Goal: Feedback & Contribution: Submit feedback/report problem

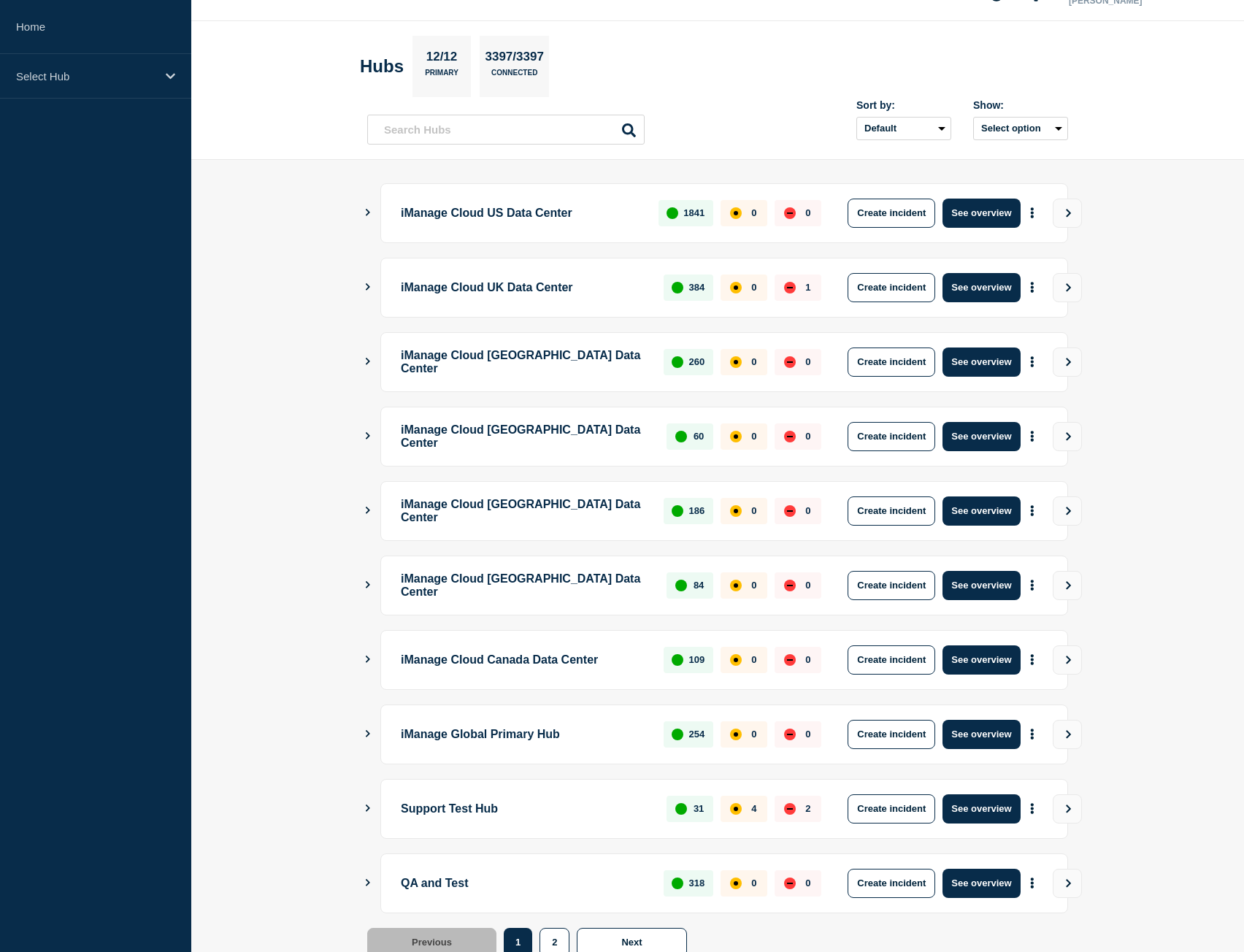
scroll to position [83, 0]
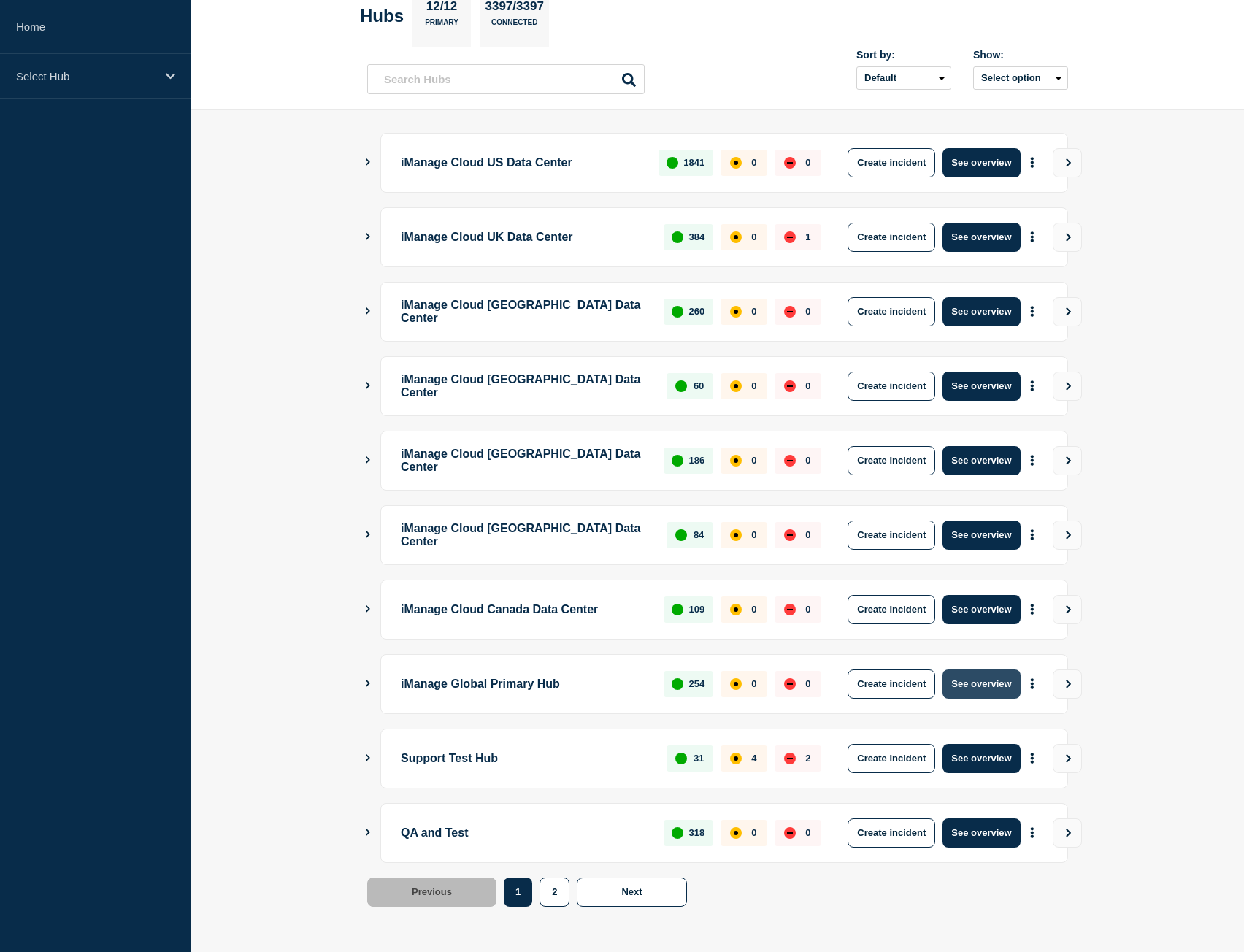
click at [993, 688] on button "See overview" at bounding box center [981, 684] width 77 height 29
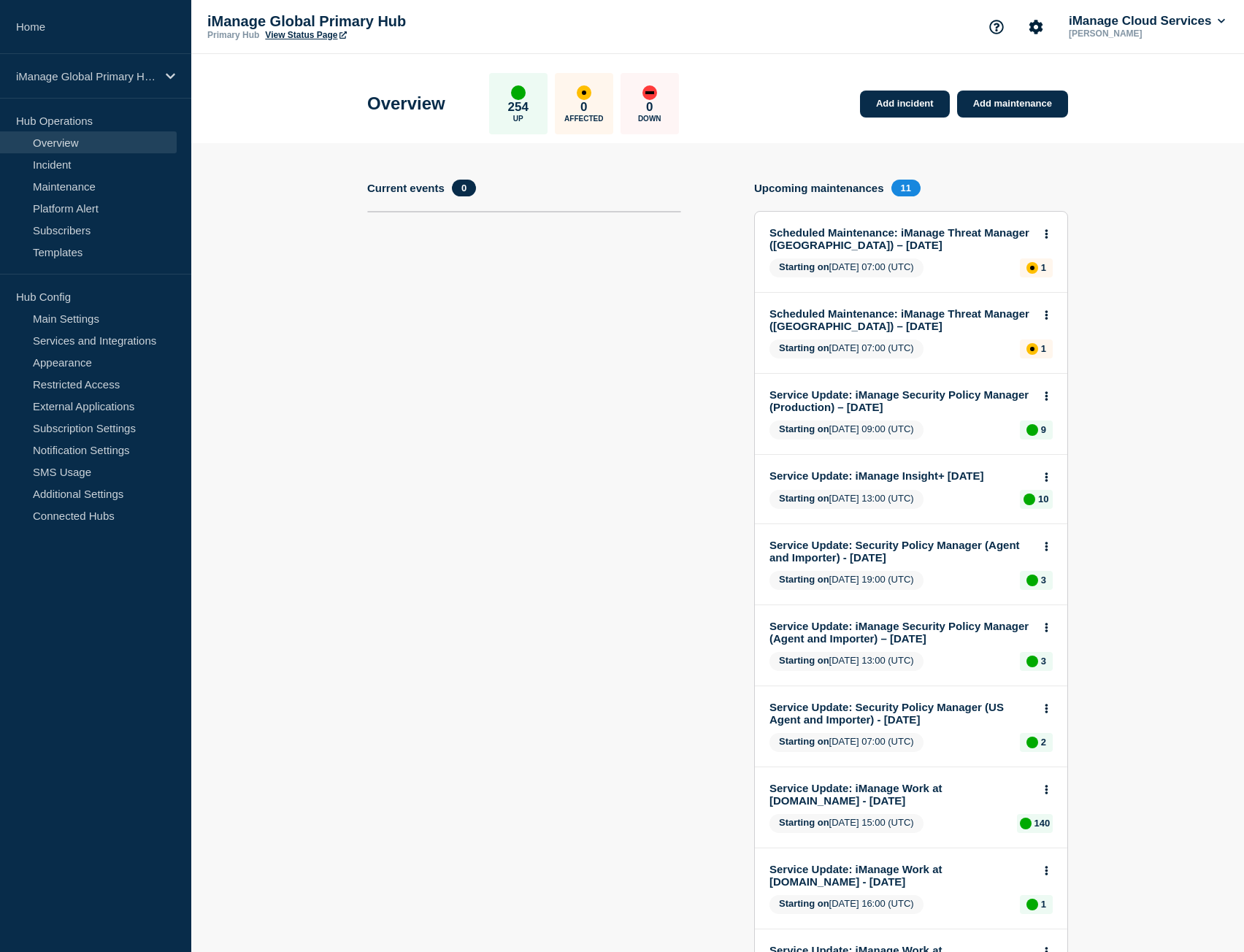
click at [310, 34] on link "View Status Page" at bounding box center [306, 34] width 81 height 10
click at [75, 166] on link "Incident" at bounding box center [88, 164] width 177 height 22
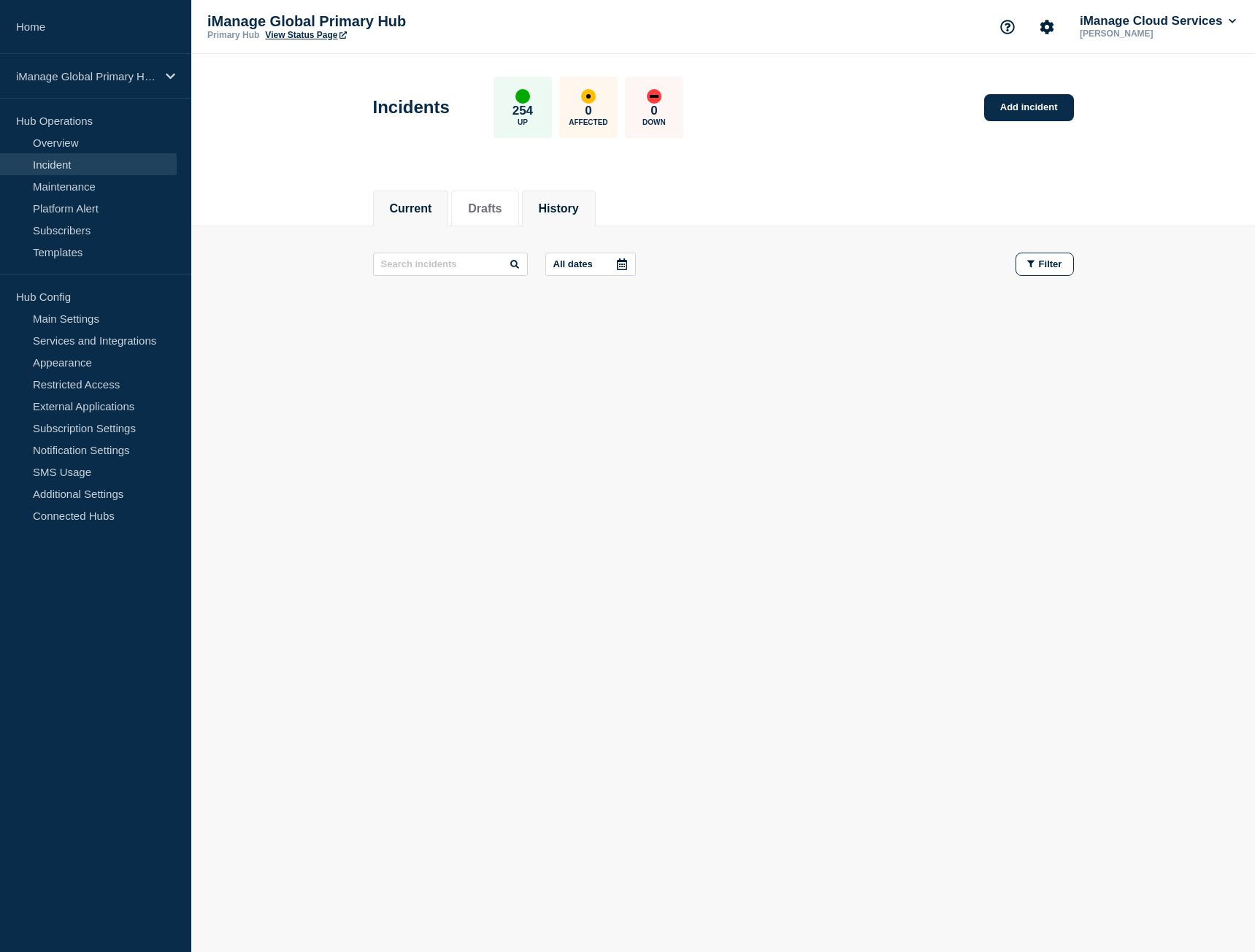
click at [565, 205] on button "History" at bounding box center [558, 209] width 40 height 13
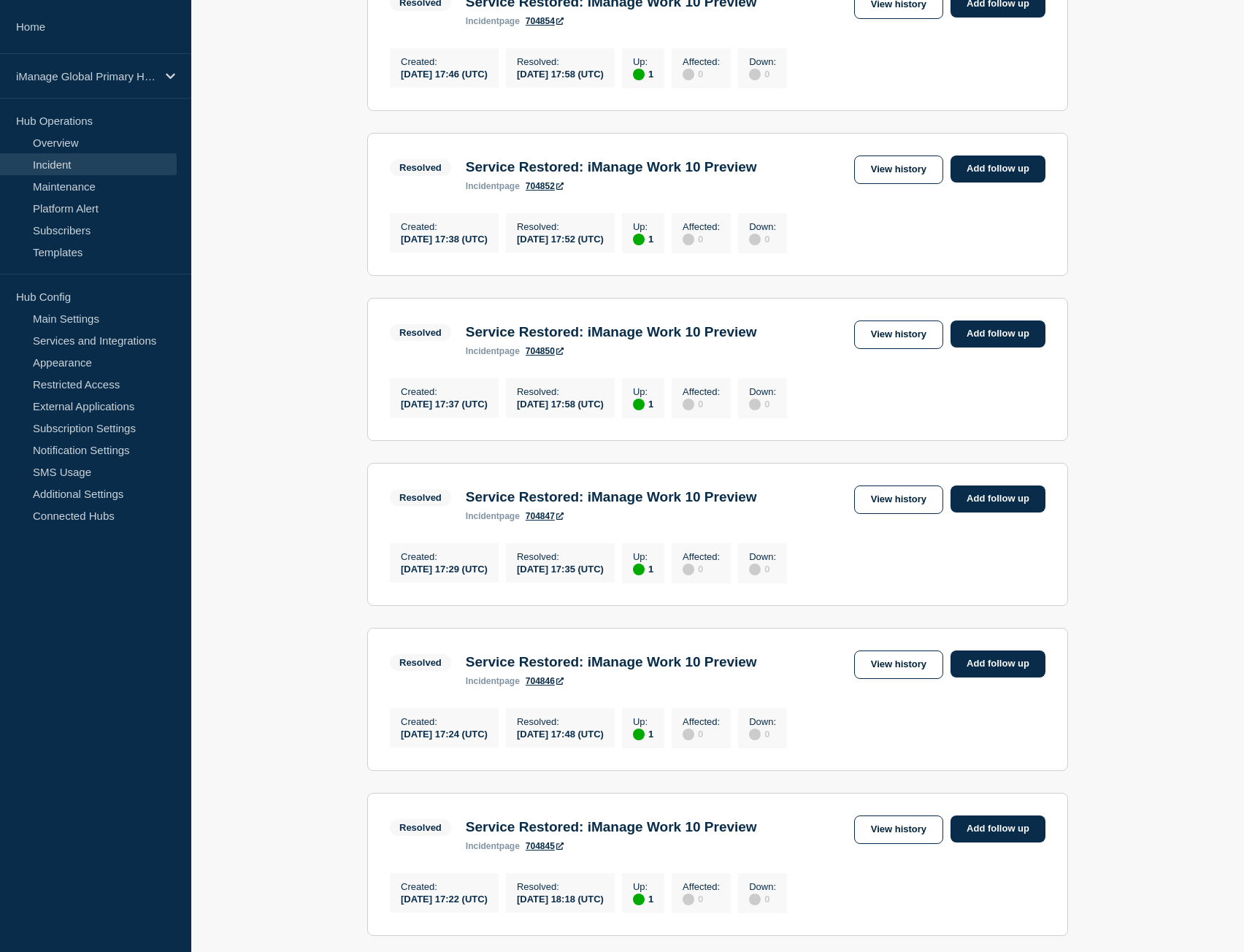
scroll to position [584, 0]
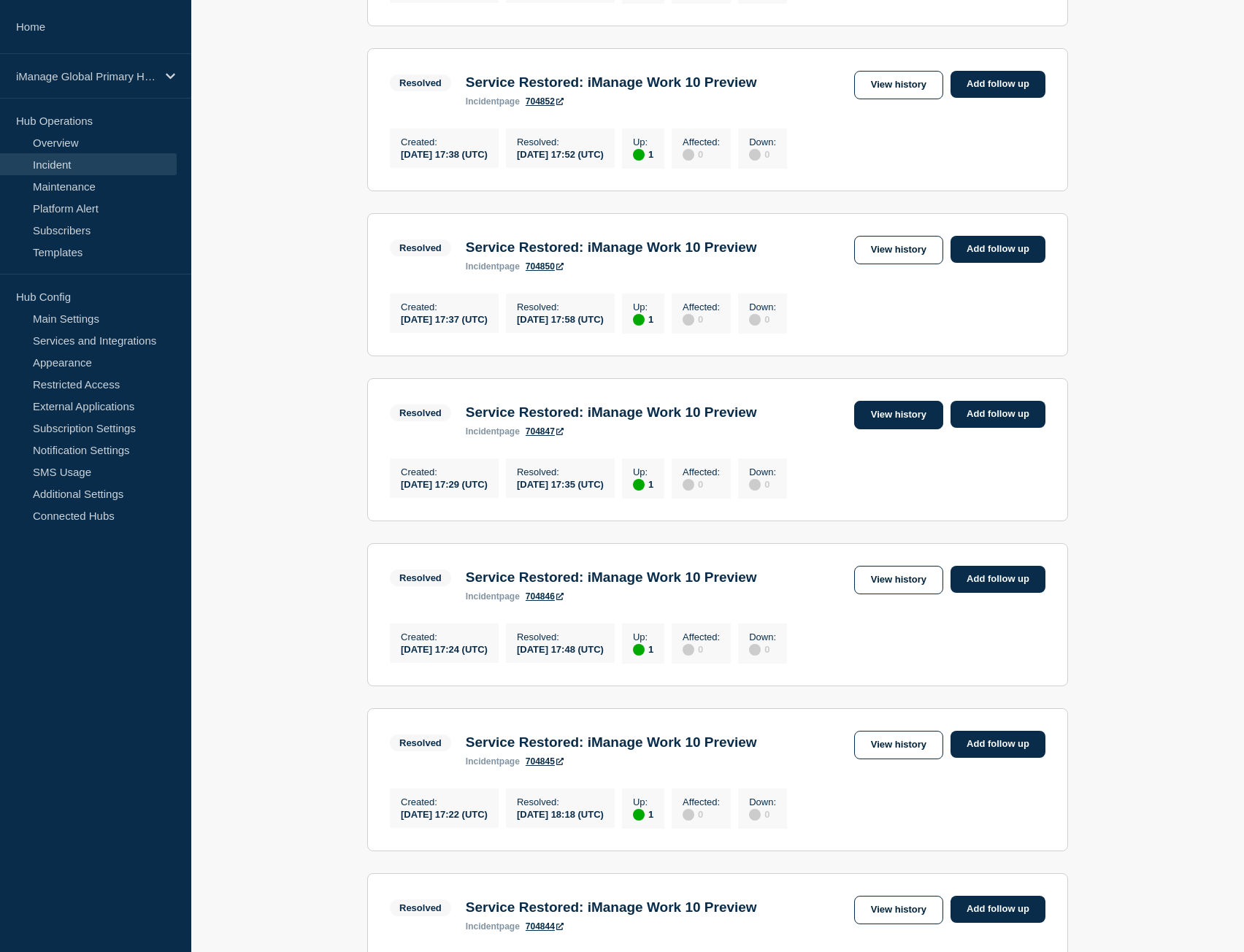
click at [893, 429] on link "View history" at bounding box center [899, 415] width 89 height 28
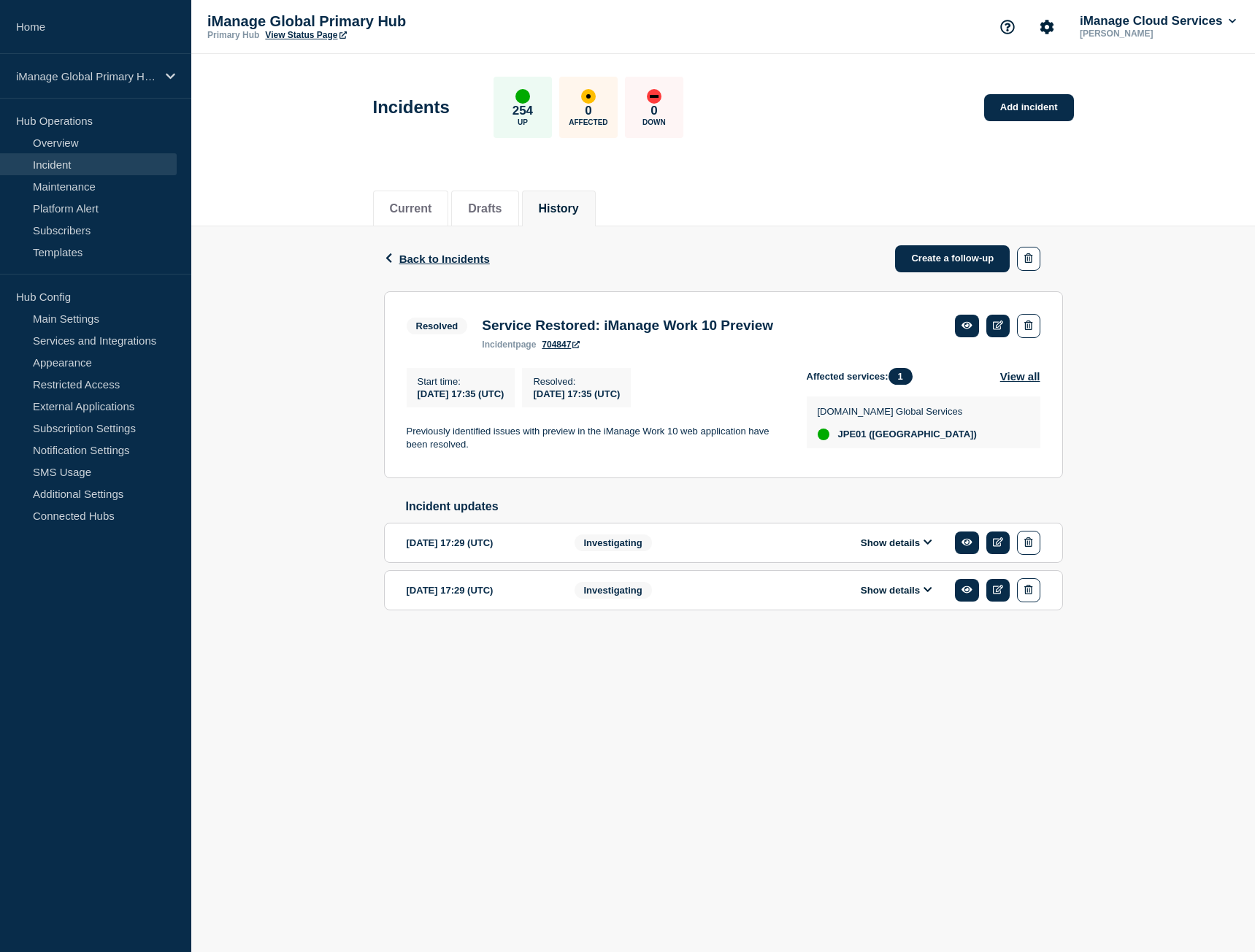
click at [900, 597] on button "Show details" at bounding box center [896, 590] width 80 height 12
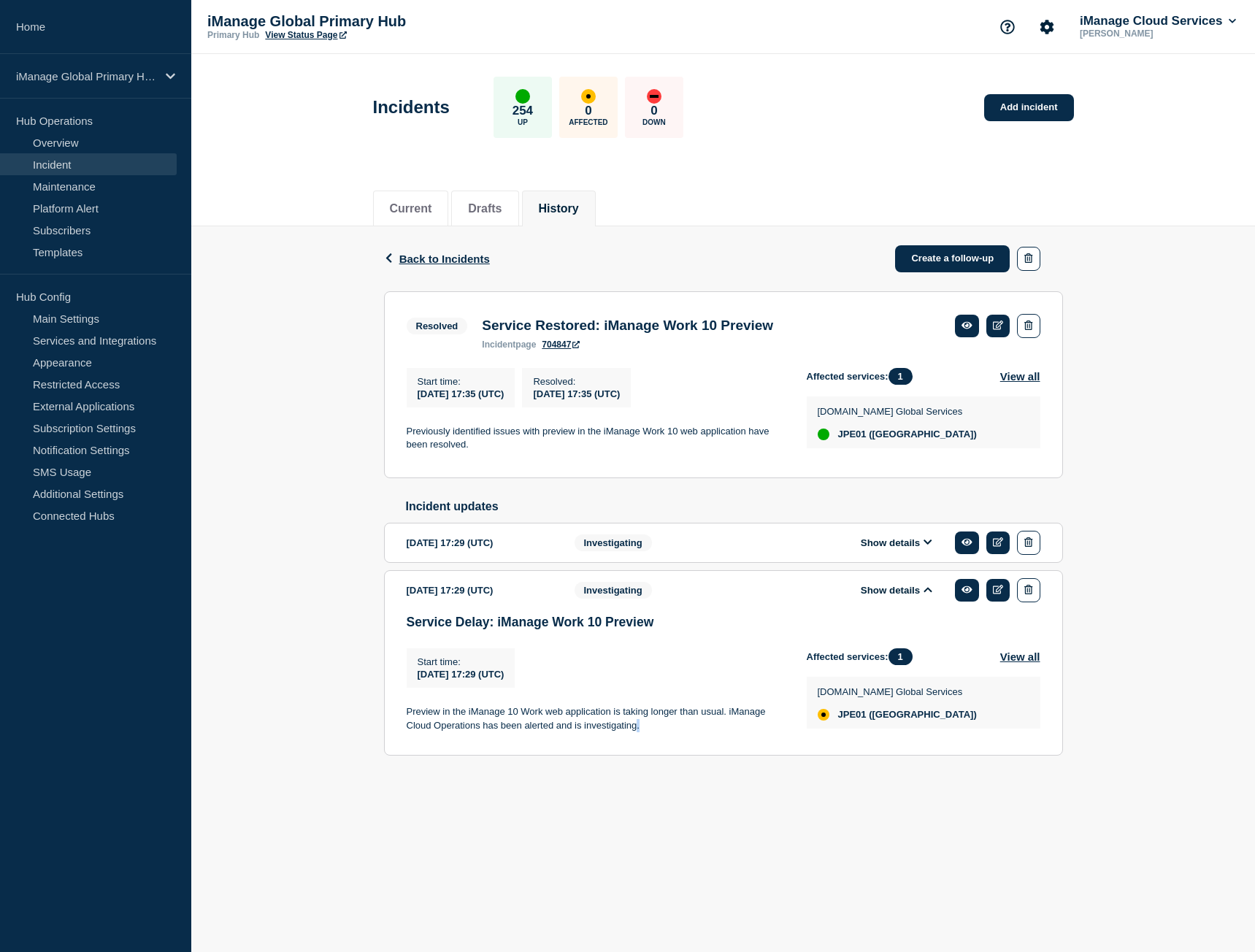
drag, startPoint x: 645, startPoint y: 739, endPoint x: 634, endPoint y: 739, distance: 11.0
click at [634, 732] on p "Preview in the iManage 10 Work web application is taking longer than usual. iMa…" at bounding box center [594, 718] width 377 height 27
drag, startPoint x: 662, startPoint y: 630, endPoint x: 374, endPoint y: 623, distance: 288.1
click at [374, 623] on div "Back Back to Incidents Create a follow-up Resolved Service Restored: iManage Wo…" at bounding box center [723, 514] width 700 height 576
click at [900, 549] on button "Show details" at bounding box center [896, 542] width 80 height 12
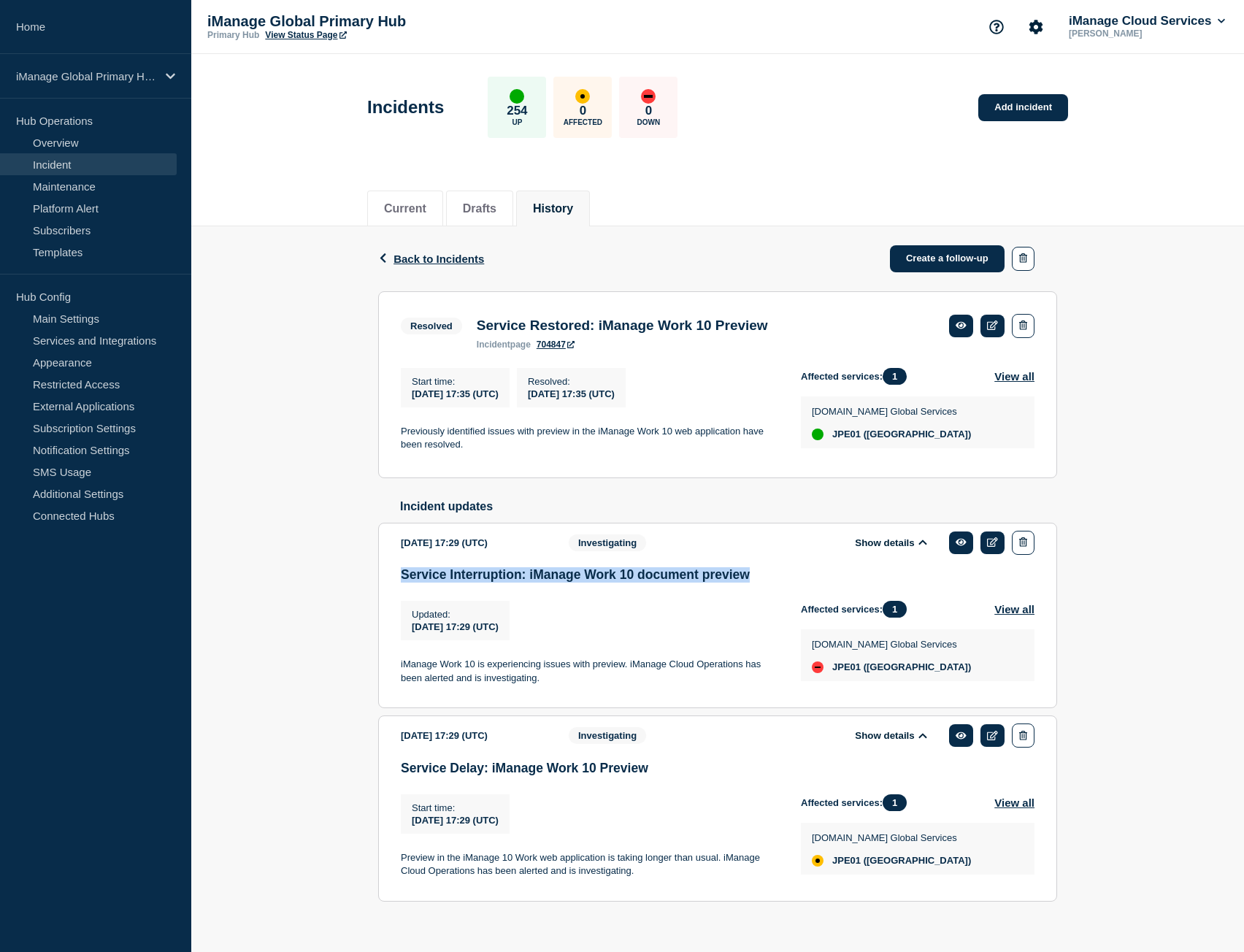
drag, startPoint x: 762, startPoint y: 584, endPoint x: 397, endPoint y: 584, distance: 365.0
click at [394, 584] on section "2025-08-29 17:29 (UTC) Show details Investigating Service Interruption: iManage…" at bounding box center [718, 616] width 679 height 186
copy h3 "Service Interruption: iManage Work 10 document preview"
click at [510, 640] on div "Updated : 2025-08-29 17:29 (UTC)" at bounding box center [455, 620] width 109 height 40
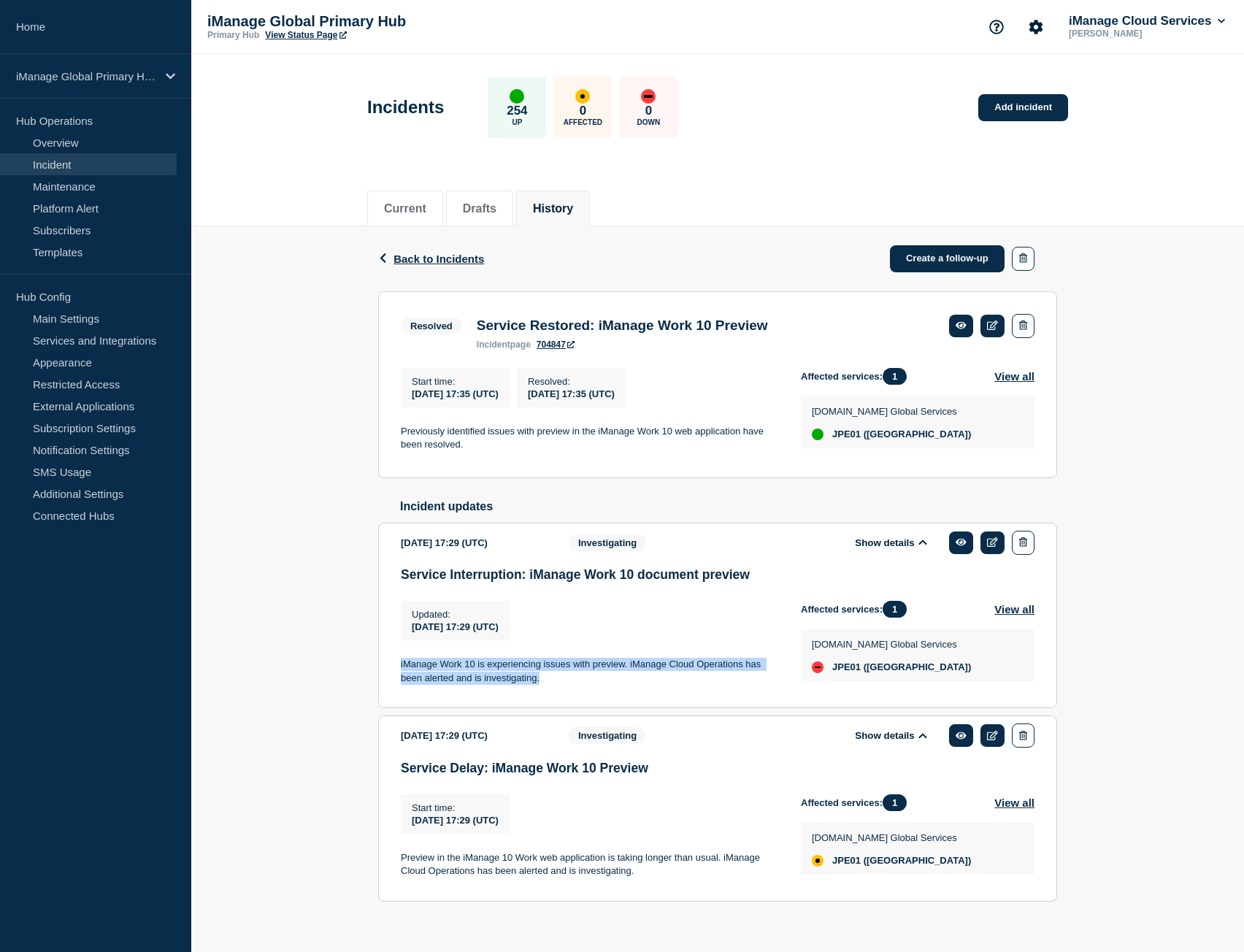
drag, startPoint x: 552, startPoint y: 693, endPoint x: 391, endPoint y: 669, distance: 162.8
click at [391, 669] on section "2025-08-29 17:29 (UTC) Show details Investigating Service Interruption: iManage…" at bounding box center [718, 616] width 679 height 186
copy p "iManage Work 10 is experiencing issues with preview. iManage Cloud Operations h…"
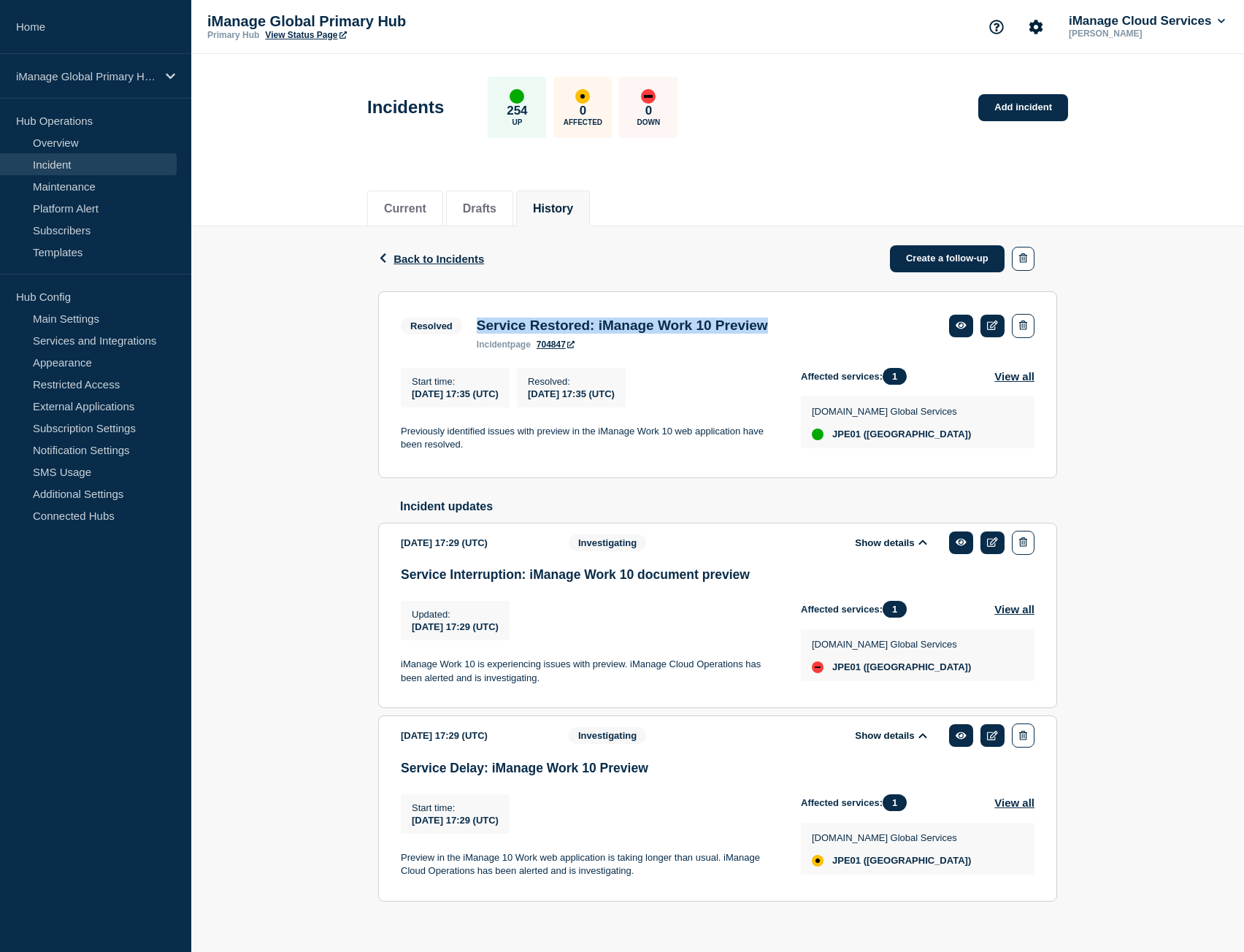
drag, startPoint x: 806, startPoint y: 328, endPoint x: 479, endPoint y: 335, distance: 327.1
click at [479, 335] on div "Resolved Service Restored: iManage Work 10 Preview incident page 704847" at bounding box center [718, 332] width 633 height 36
copy h3 "Service Restored: iManage Work 10 Preview"
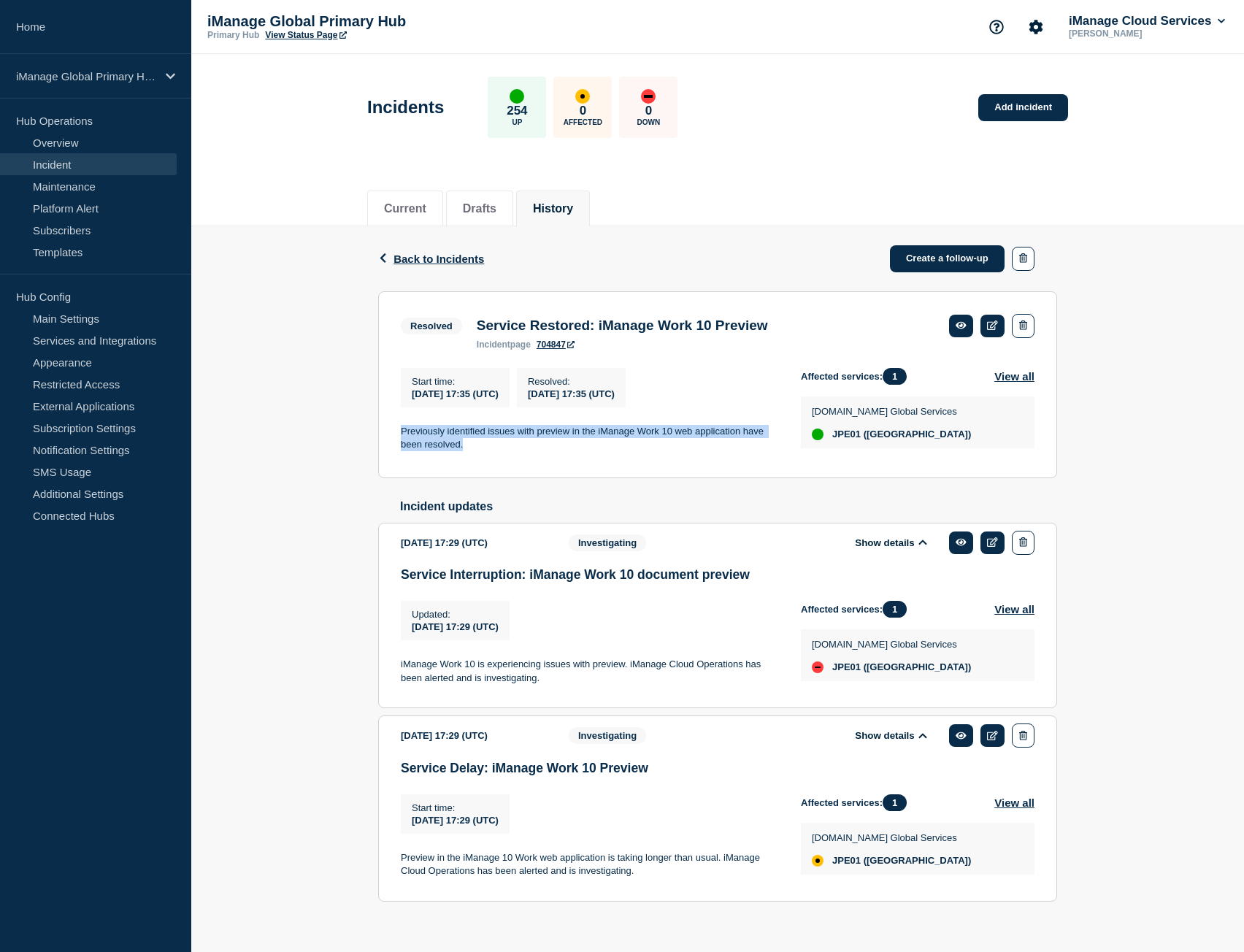
drag, startPoint x: 471, startPoint y: 451, endPoint x: 393, endPoint y: 439, distance: 78.9
click at [393, 439] on section "Resolved Service Restored: iManage Work 10 Preview incident page 704847 Start t…" at bounding box center [718, 384] width 679 height 187
copy p "Previously identified issues with preview in the iManage Work 10 web applicatio…"
click at [61, 1] on link "Home" at bounding box center [96, 27] width 191 height 54
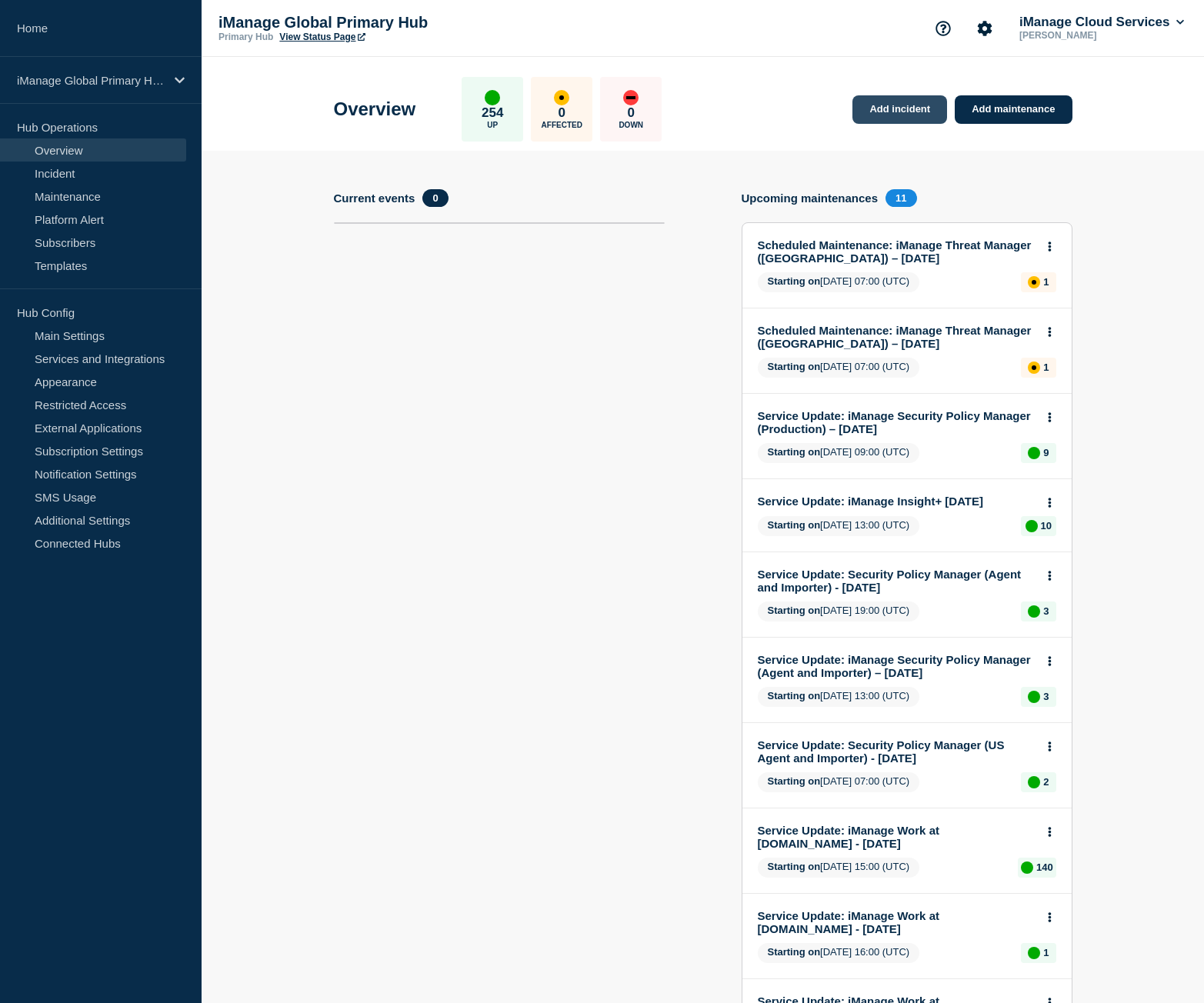
click at [921, 106] on link "Add incident" at bounding box center [900, 109] width 95 height 28
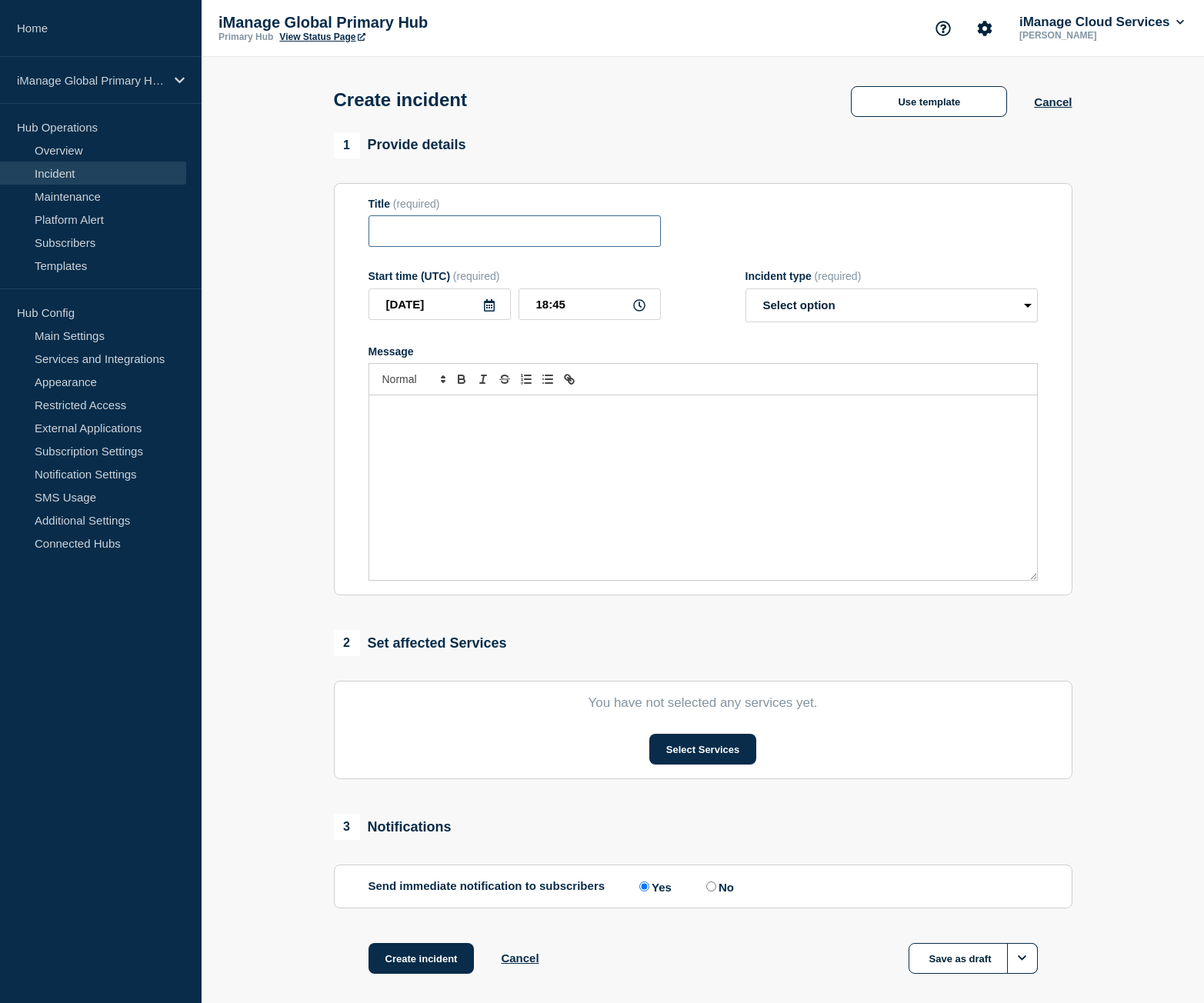
click at [470, 220] on input "Title" at bounding box center [515, 231] width 292 height 31
paste input "Service Interruption: iManage Work 10 document preview"
type input "Service Interruption: iManage Work 10 document preview"
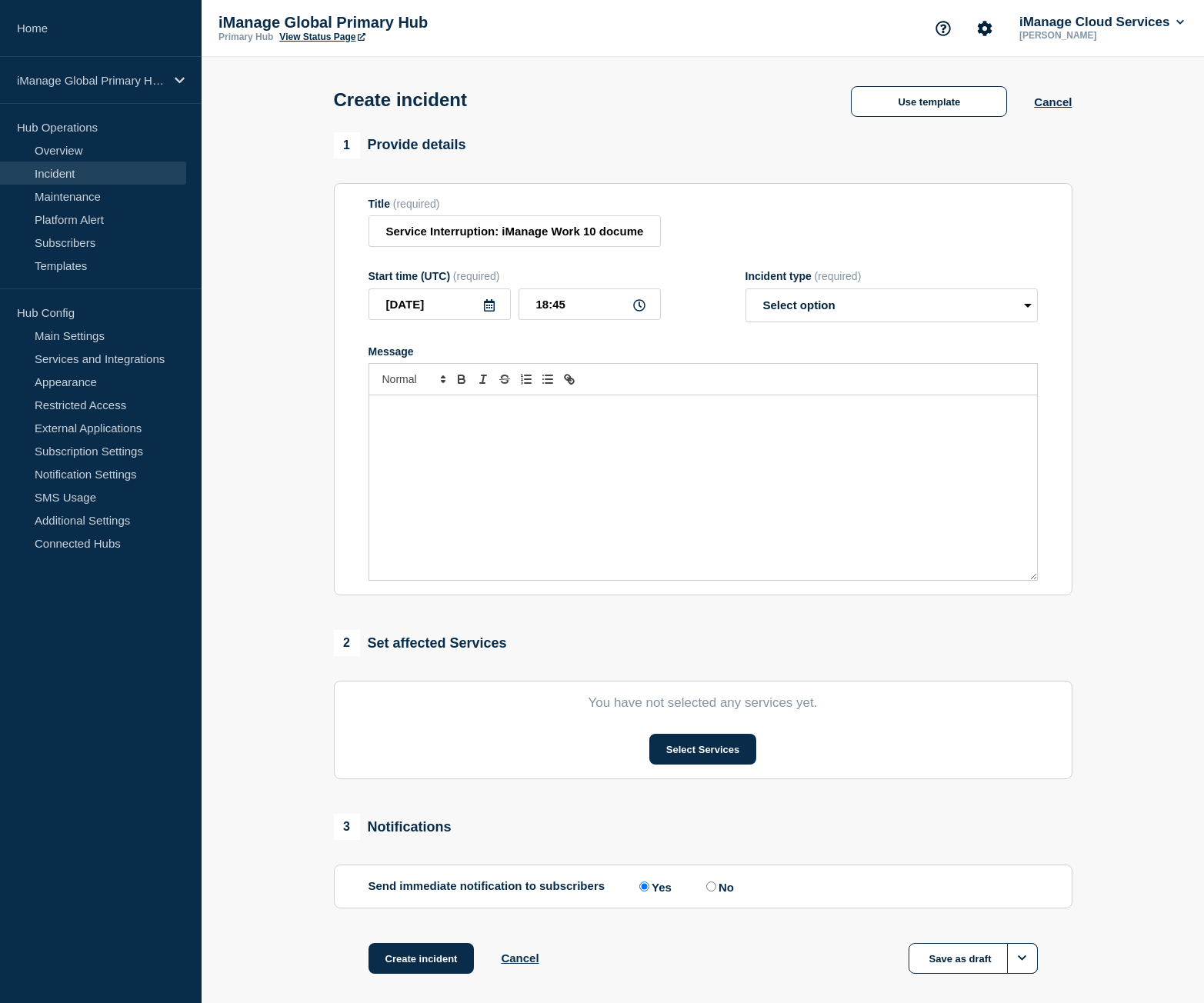
click at [466, 436] on div "Message" at bounding box center [703, 487] width 668 height 184
drag, startPoint x: 580, startPoint y: 304, endPoint x: 481, endPoint y: 306, distance: 99.0
click at [481, 306] on div "2025-08-29 18:45" at bounding box center [515, 303] width 292 height 31
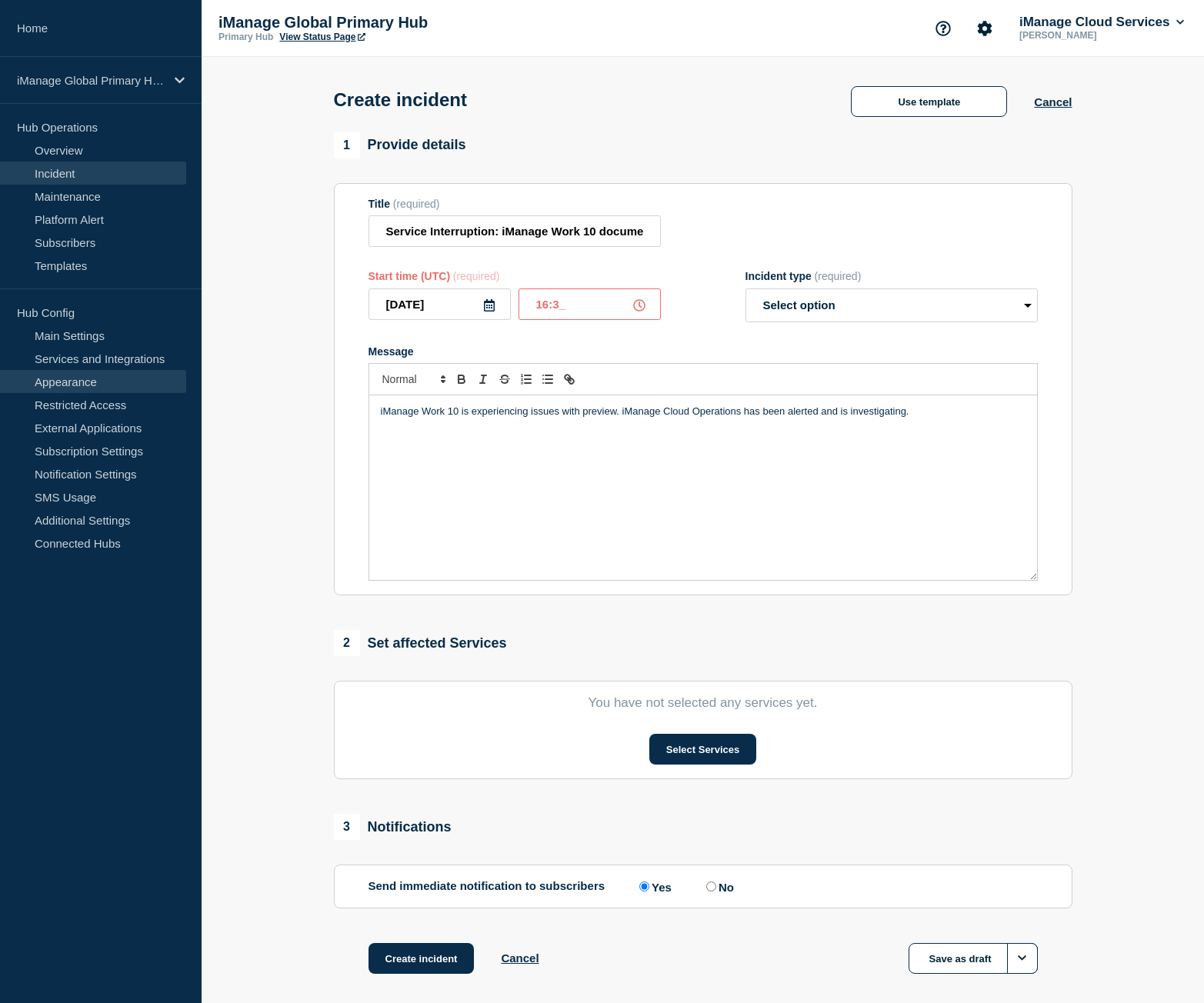
type input "16:30"
click at [837, 303] on select "Select option Investigating Identified Monitoring" at bounding box center [892, 305] width 292 height 34
select select "identified"
click at [746, 291] on select "Select option Investigating Identified Monitoring" at bounding box center [892, 305] width 292 height 34
click at [593, 474] on div "iManage Work 10 is experiencing issues with preview. iManage Cloud Operations h…" at bounding box center [703, 487] width 668 height 184
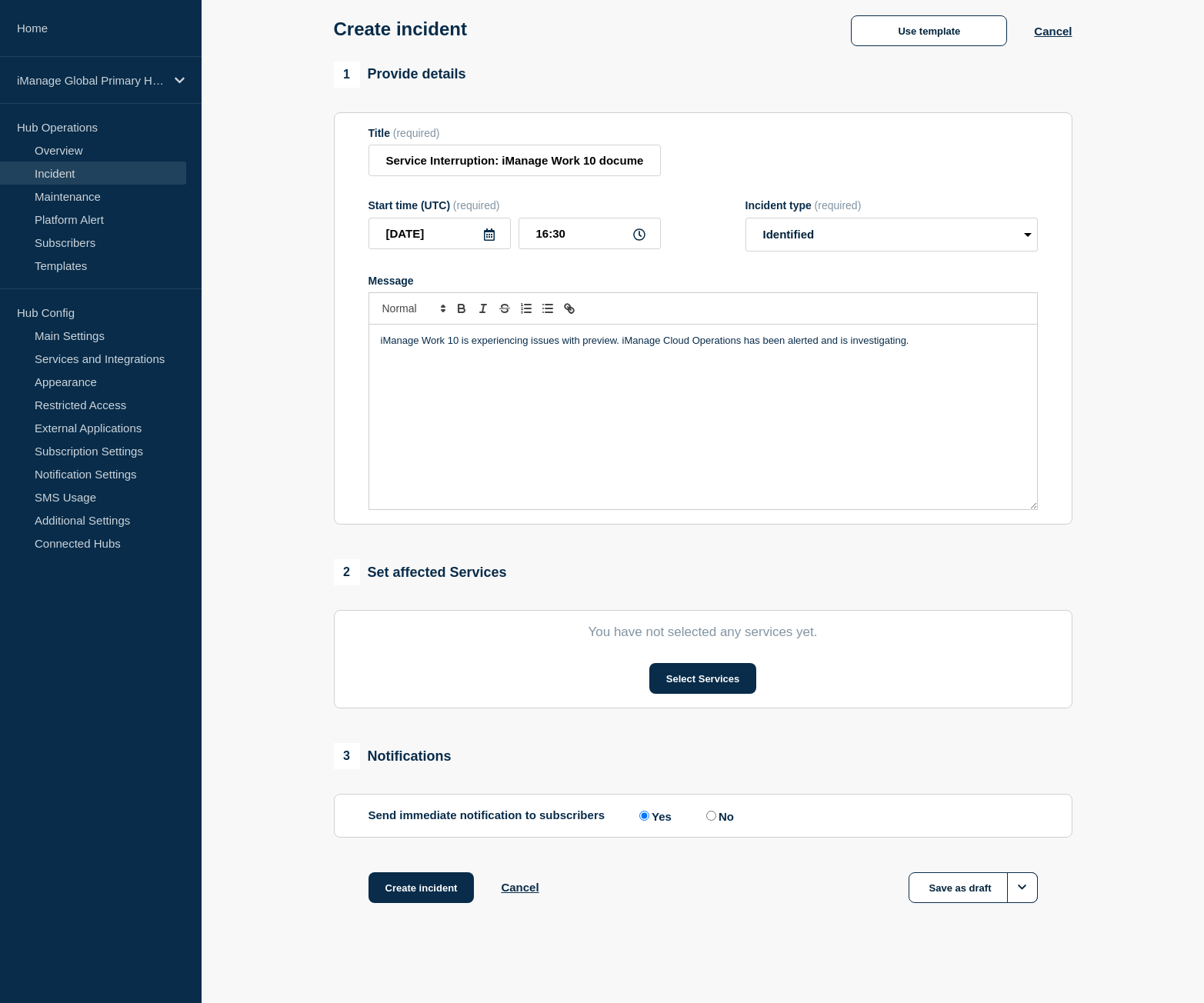
scroll to position [75, 0]
click at [703, 683] on button "Select Services" at bounding box center [702, 679] width 107 height 31
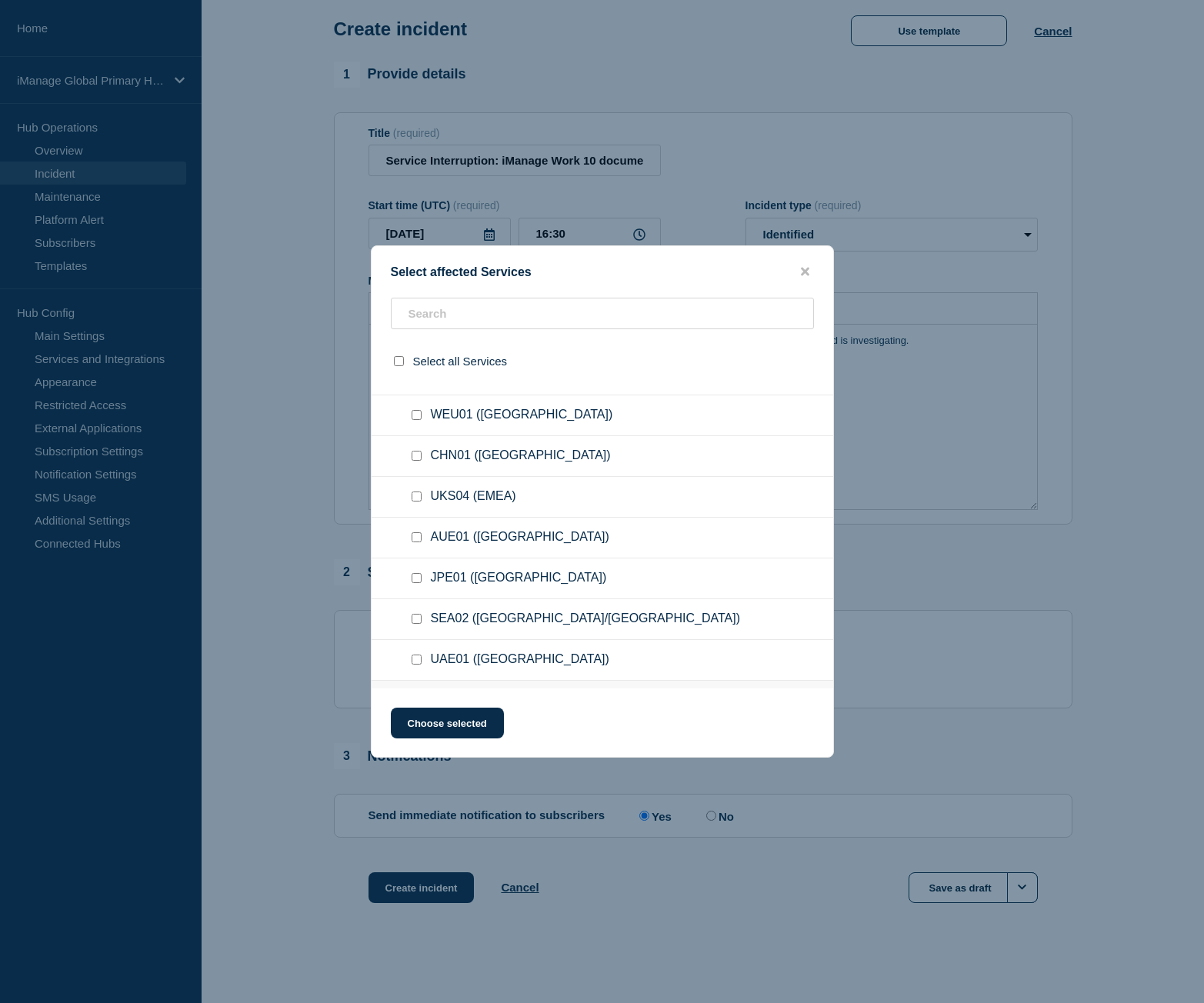
scroll to position [308, 0]
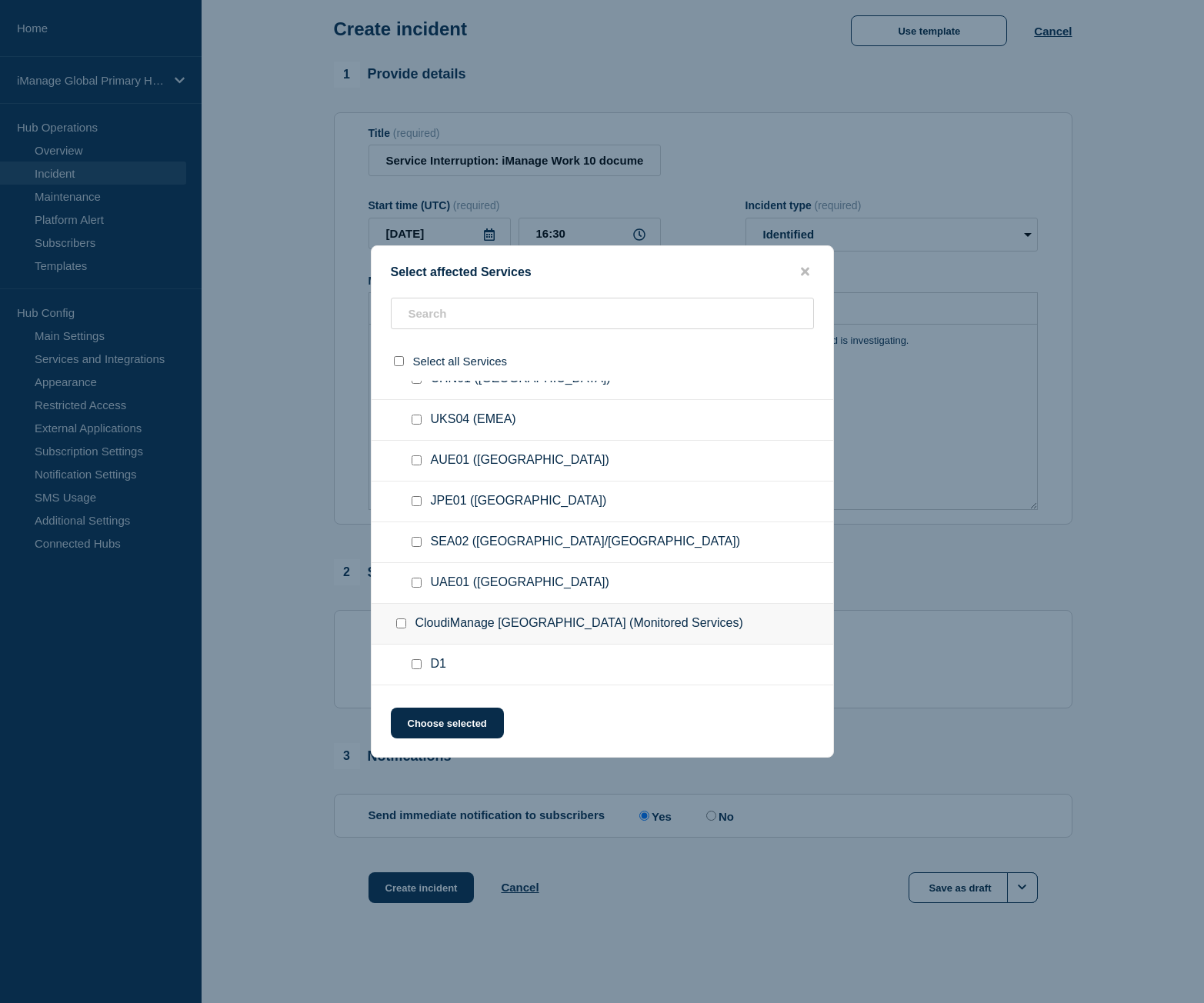
click at [417, 461] on input "AUE01 (Oceania) checkbox" at bounding box center [416, 460] width 10 height 10
checkbox input "true"
click at [454, 719] on button "Choose selected" at bounding box center [447, 723] width 113 height 31
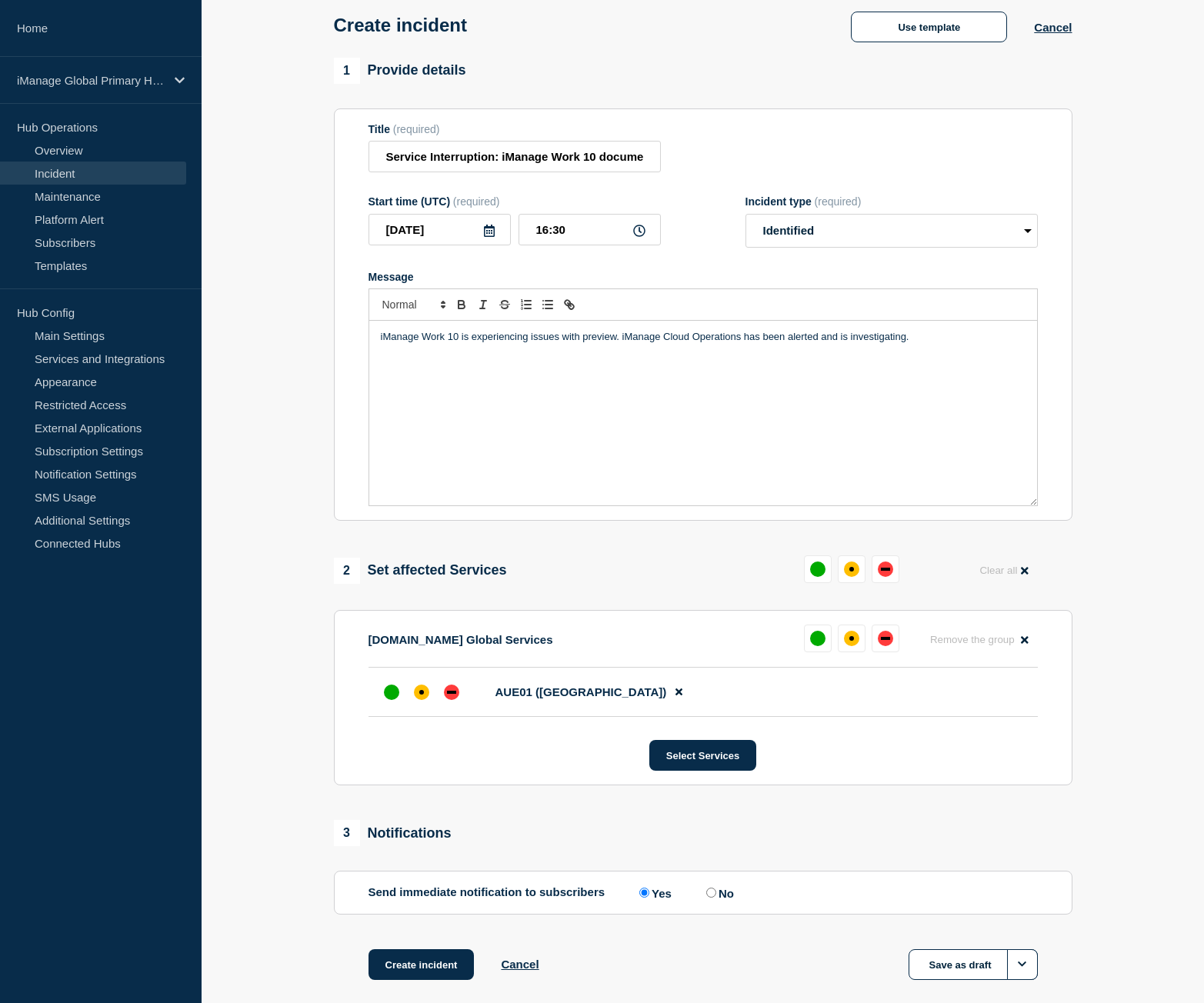
click at [717, 897] on input "No" at bounding box center [711, 893] width 10 height 10
radio input "true"
radio input "false"
click at [891, 642] on div "down" at bounding box center [885, 638] width 15 height 15
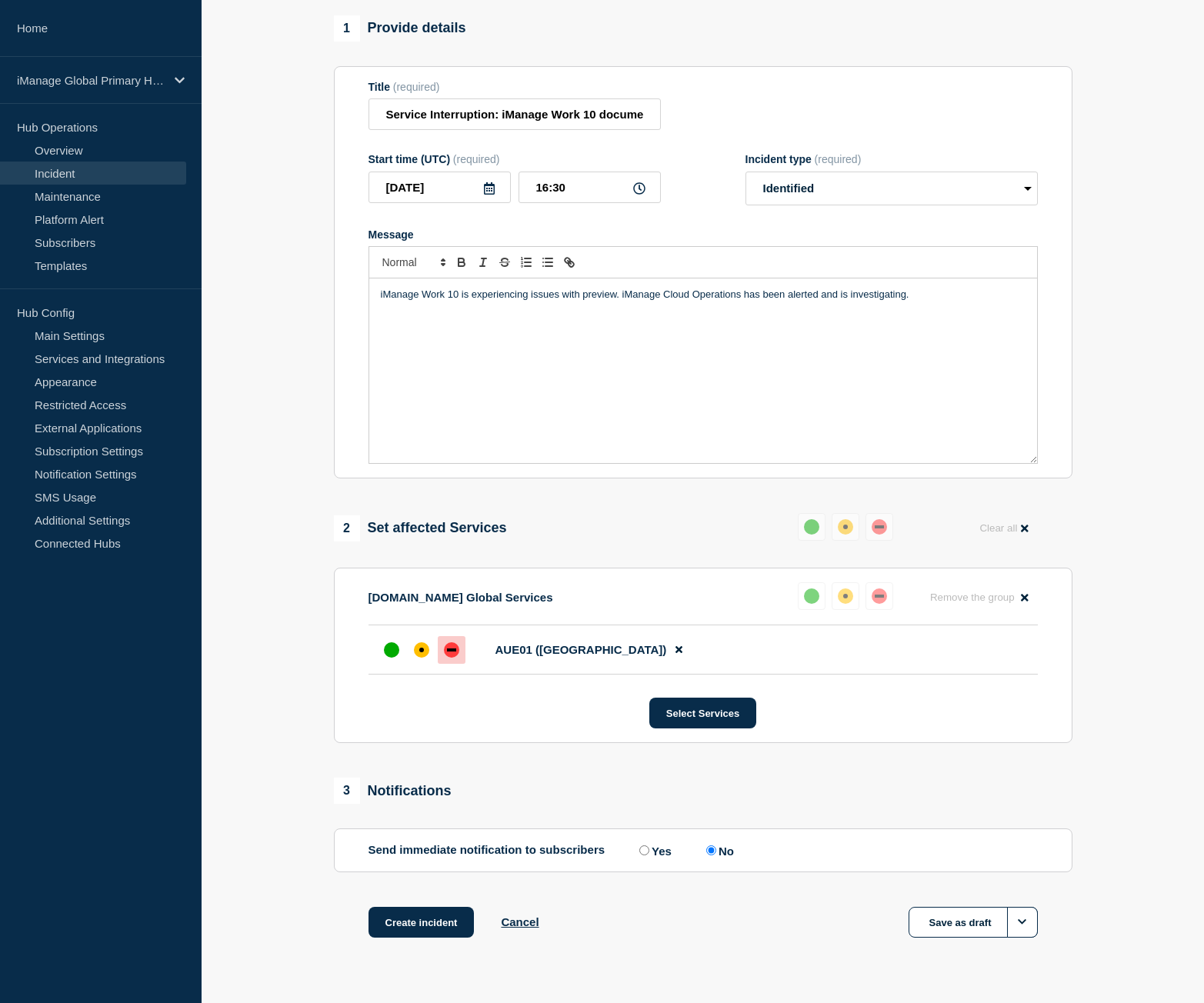
scroll to position [155, 0]
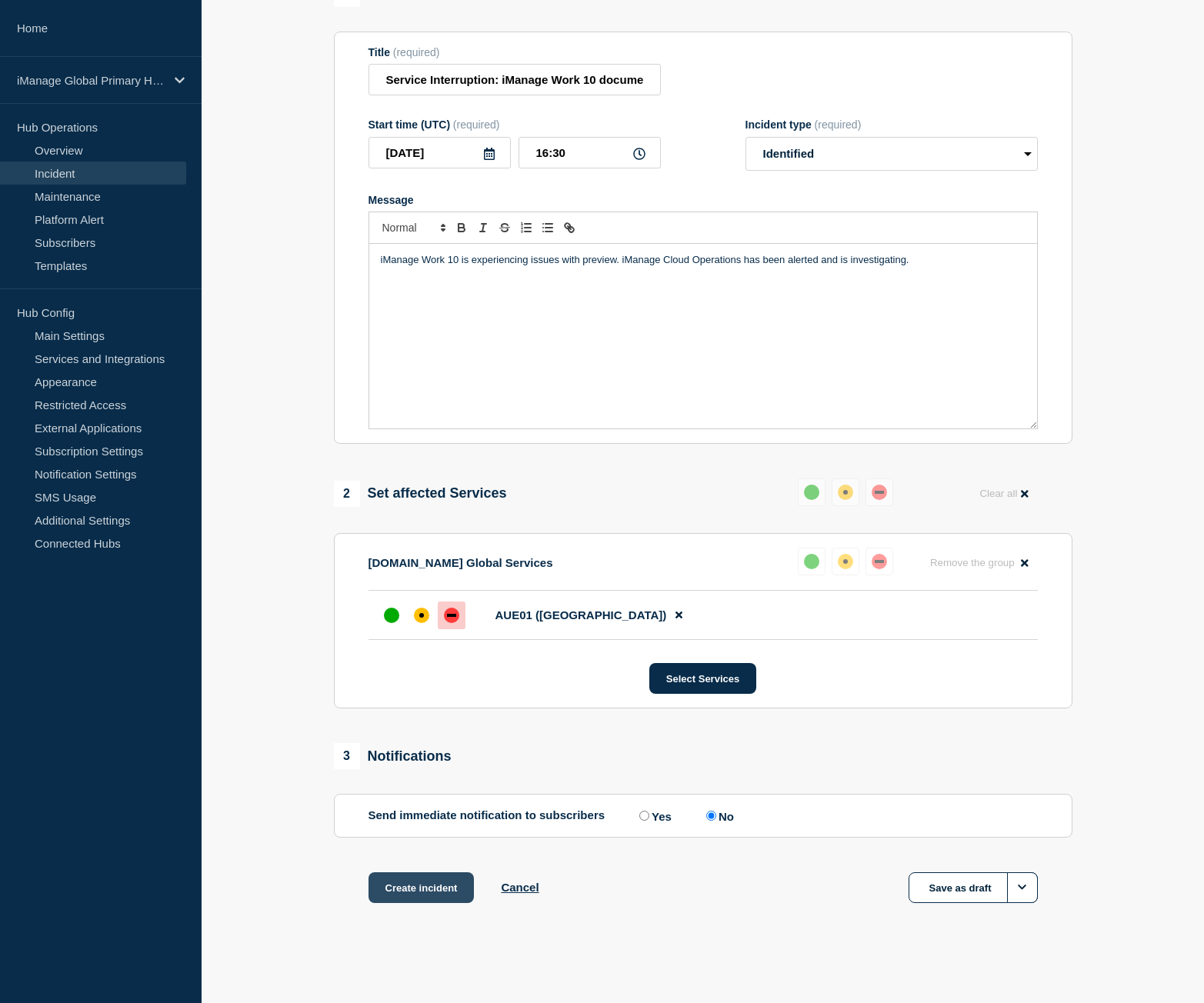
click at [441, 886] on button "Create incident" at bounding box center [422, 888] width 106 height 31
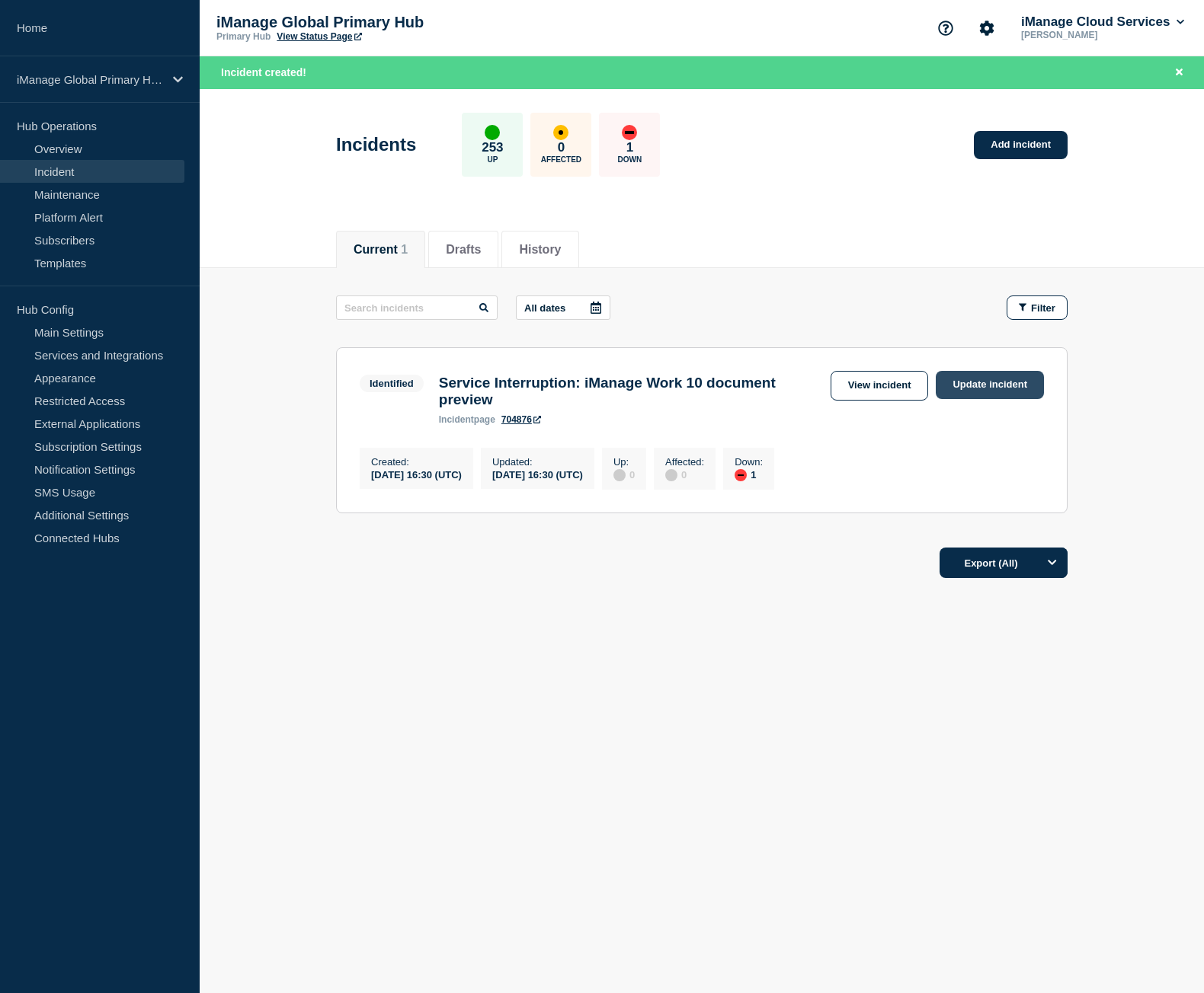
click at [1003, 379] on link "Update incident" at bounding box center [990, 384] width 108 height 28
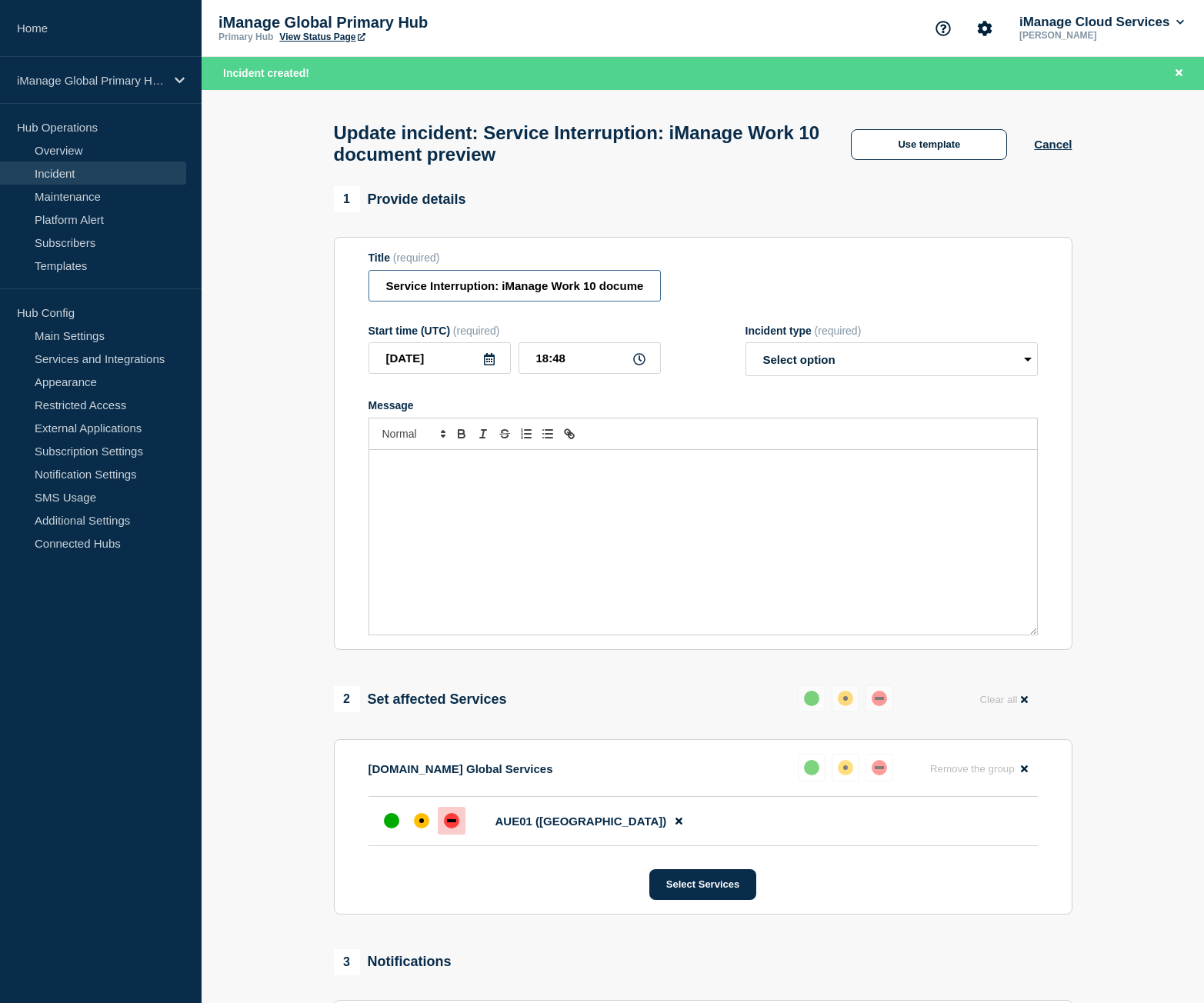
click at [509, 299] on input "Service Interruption: iManage Work 10 document preview" at bounding box center [515, 285] width 292 height 31
paste input "Restored: iManage Work 10 P"
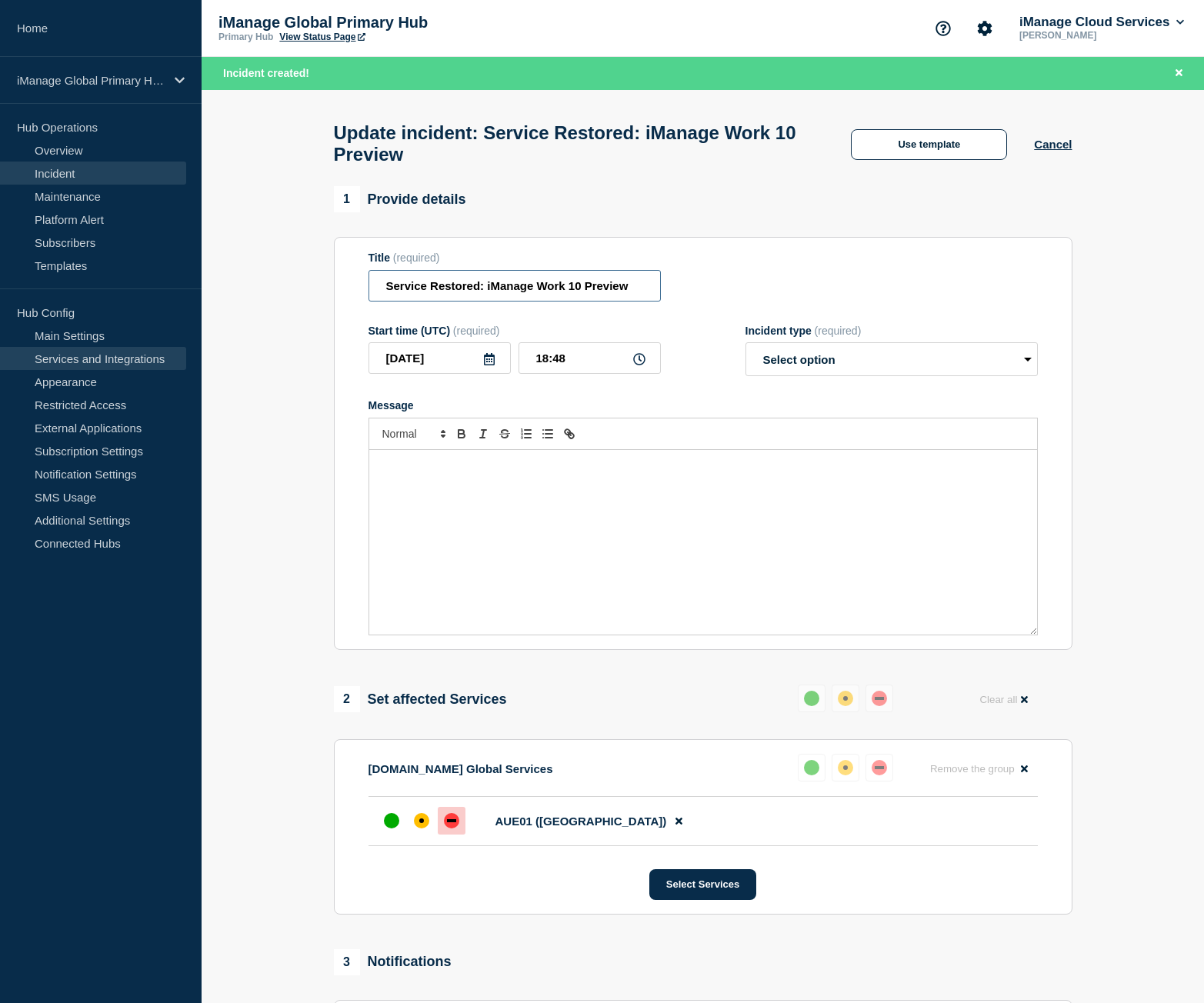
type input "Service Restored: iManage Work 10 Preview"
click at [718, 531] on div "Message" at bounding box center [703, 542] width 668 height 184
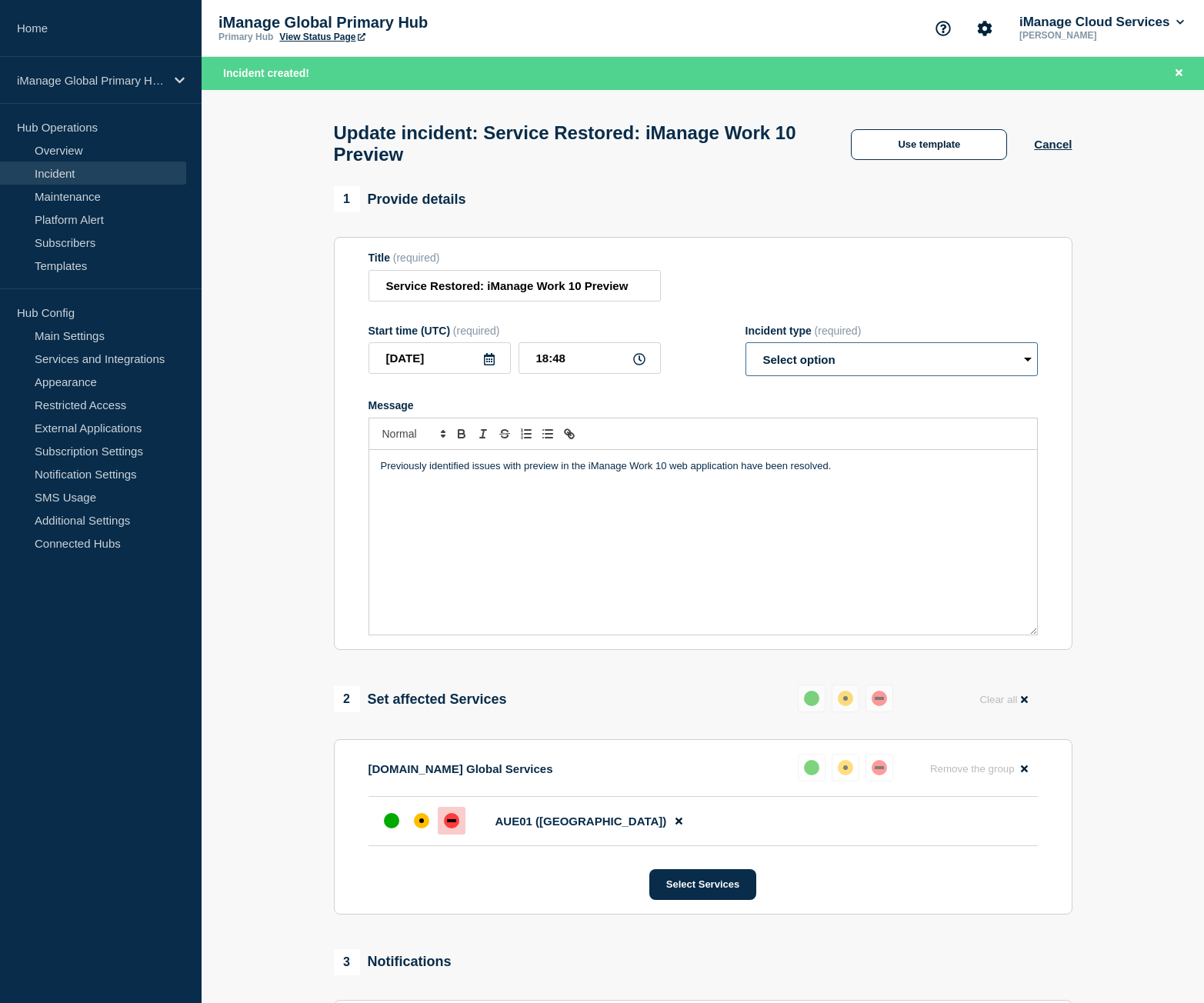
click at [903, 369] on select "Select option Investigating Identified Monitoring Resolved" at bounding box center [892, 359] width 292 height 34
select select "resolved"
click at [746, 350] on select "Select option Investigating Identified Monitoring Resolved" at bounding box center [892, 359] width 292 height 34
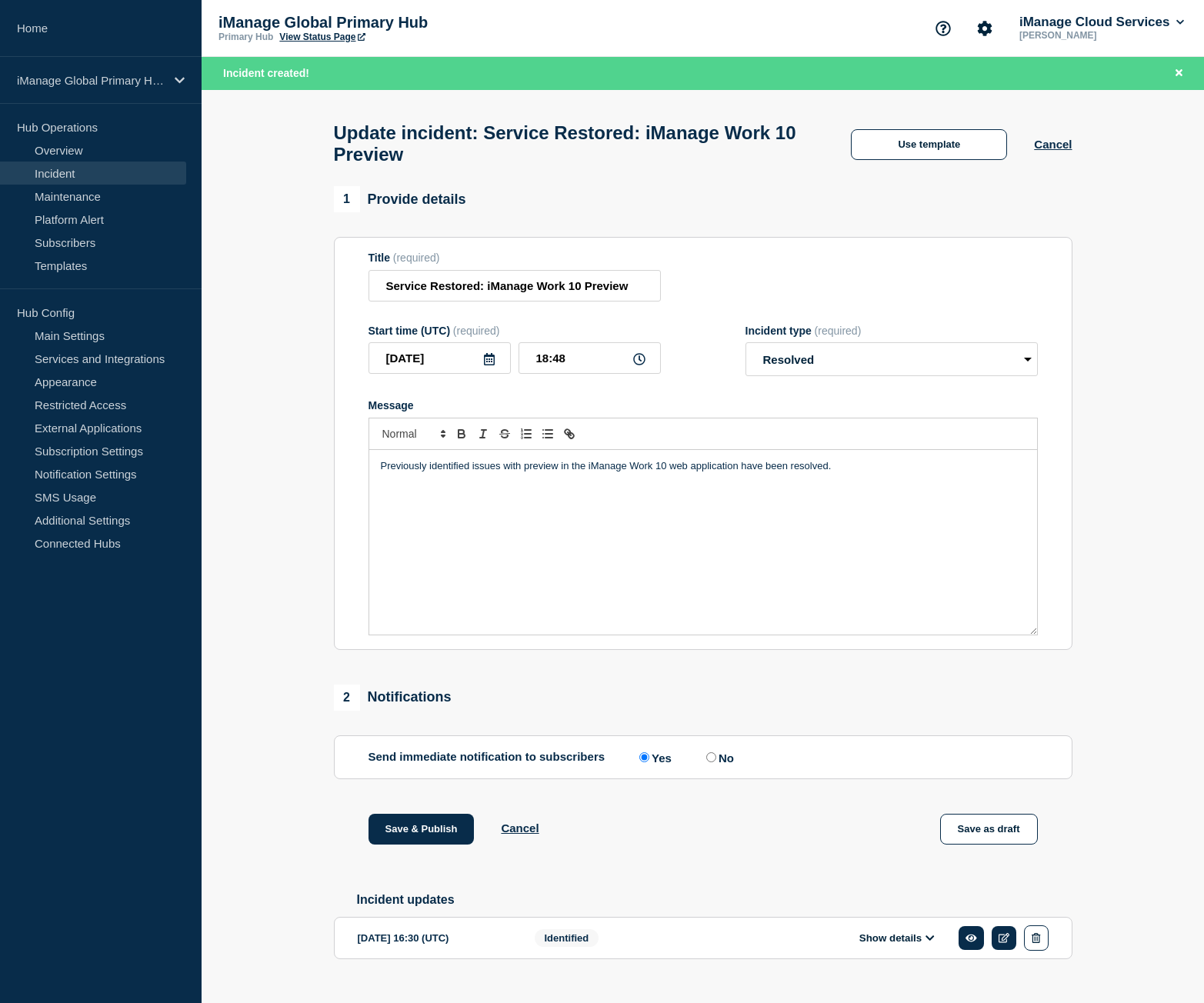
click at [755, 501] on div "Previously identified issues with preview in the iManage Work 10 web applicatio…" at bounding box center [703, 542] width 668 height 184
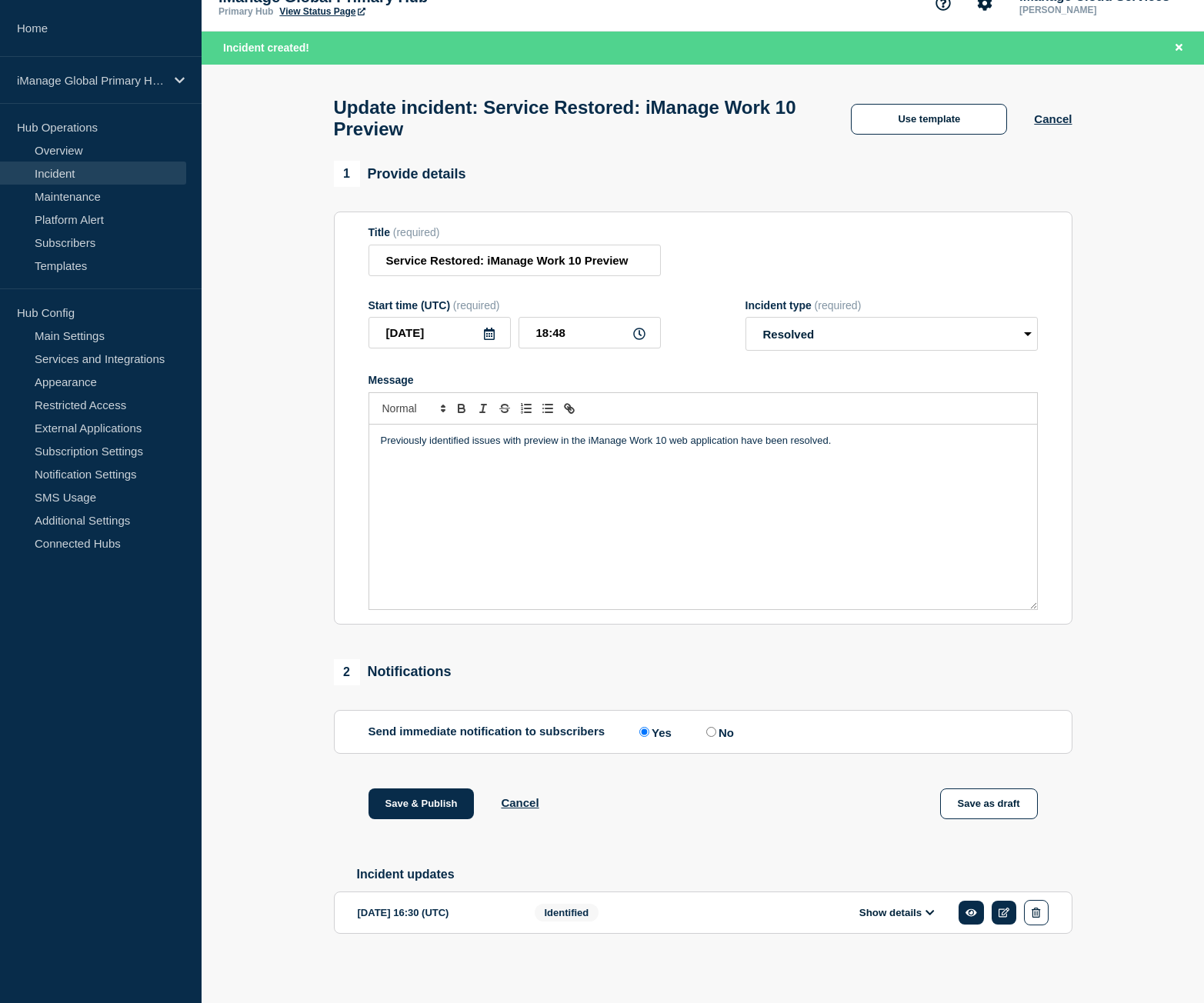
scroll to position [39, 0]
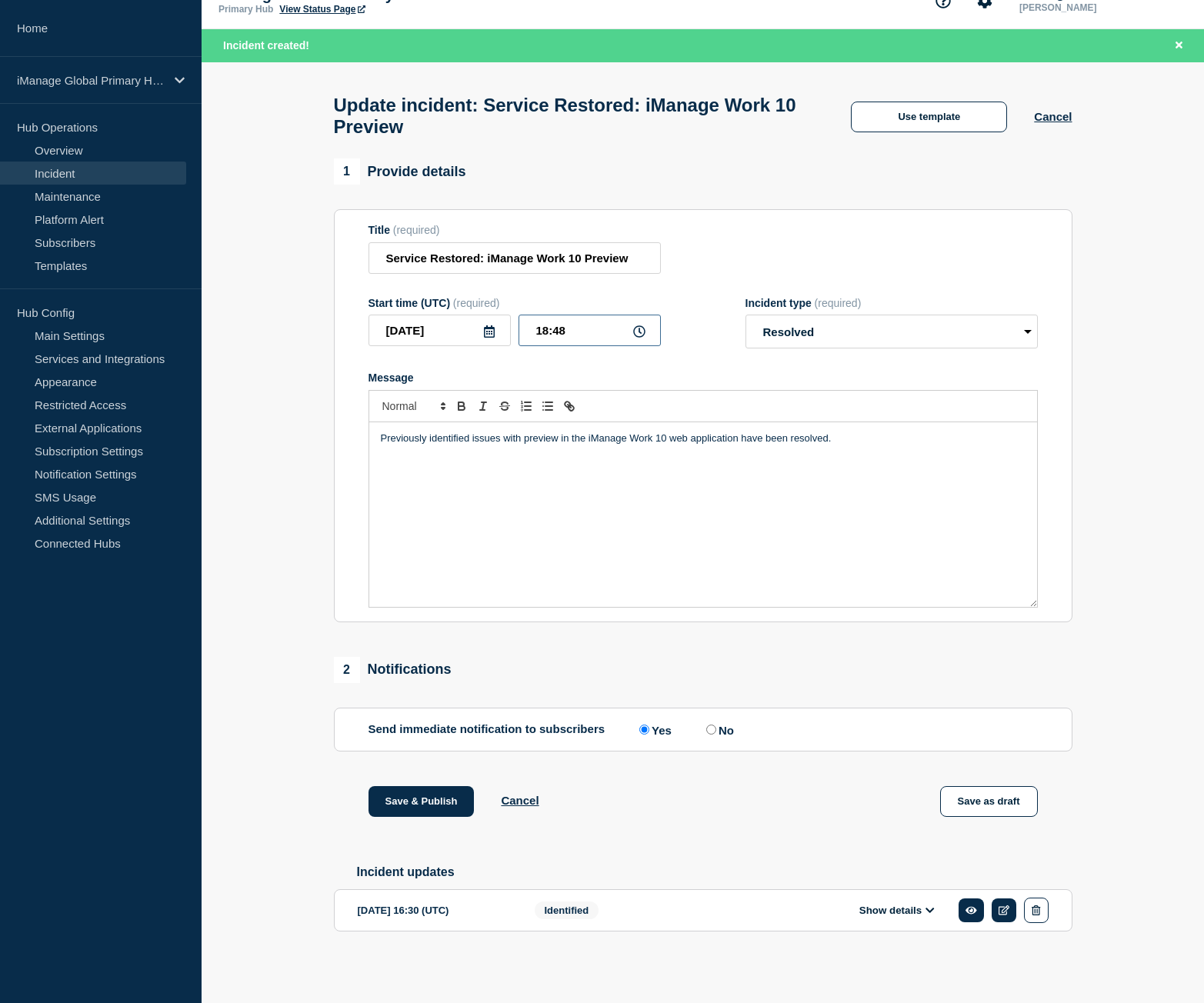
drag, startPoint x: 595, startPoint y: 331, endPoint x: 487, endPoint y: 332, distance: 108.0
click at [487, 332] on div "2025-08-29 18:48" at bounding box center [515, 330] width 292 height 31
type input "17:22"
click at [696, 357] on form "Title (required) Service Restored: iManage Work 10 Preview Start time (UTC) (re…" at bounding box center [703, 415] width 669 height 384
click at [421, 805] on button "Save & Publish" at bounding box center [422, 802] width 106 height 31
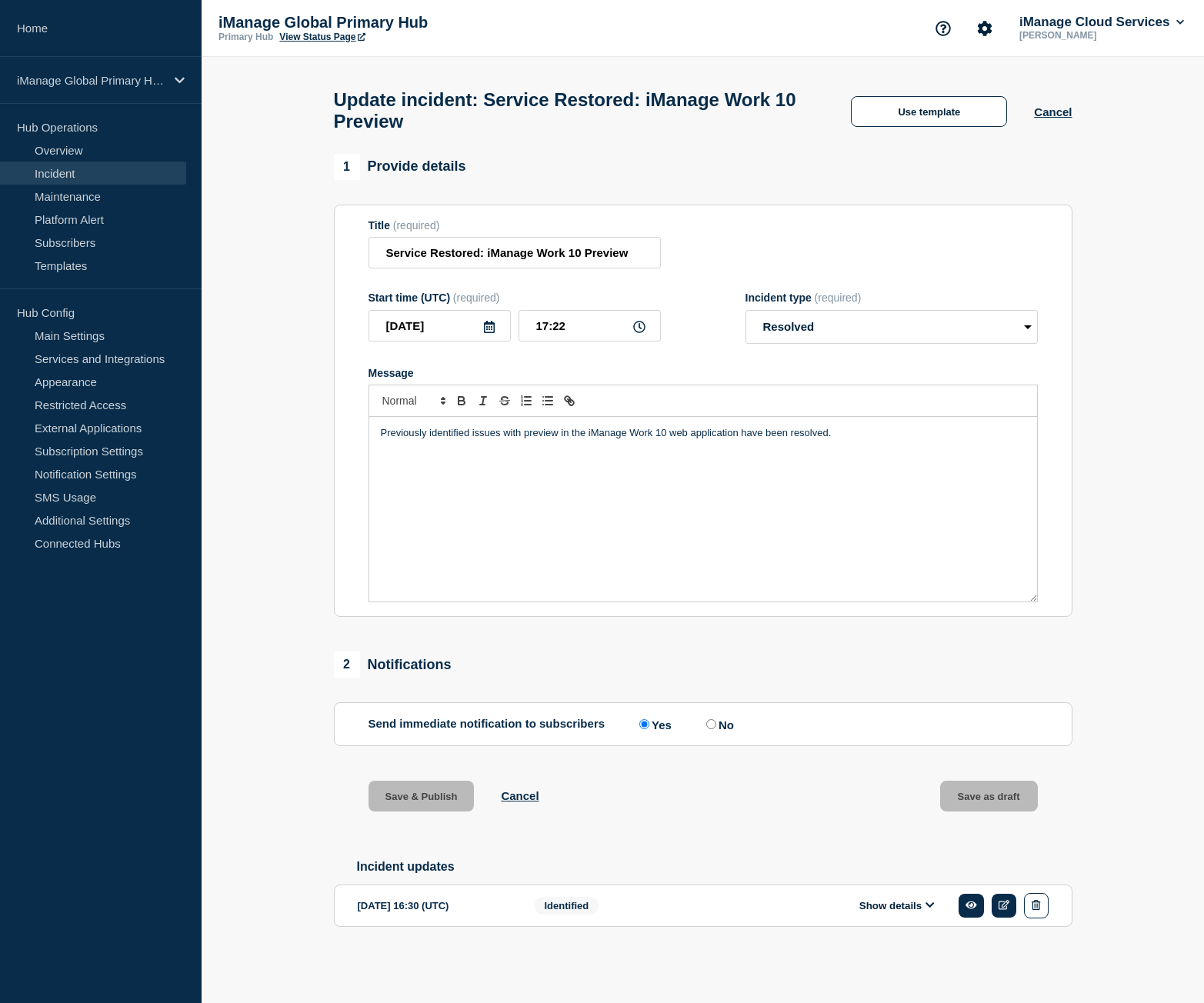
scroll to position [0, 0]
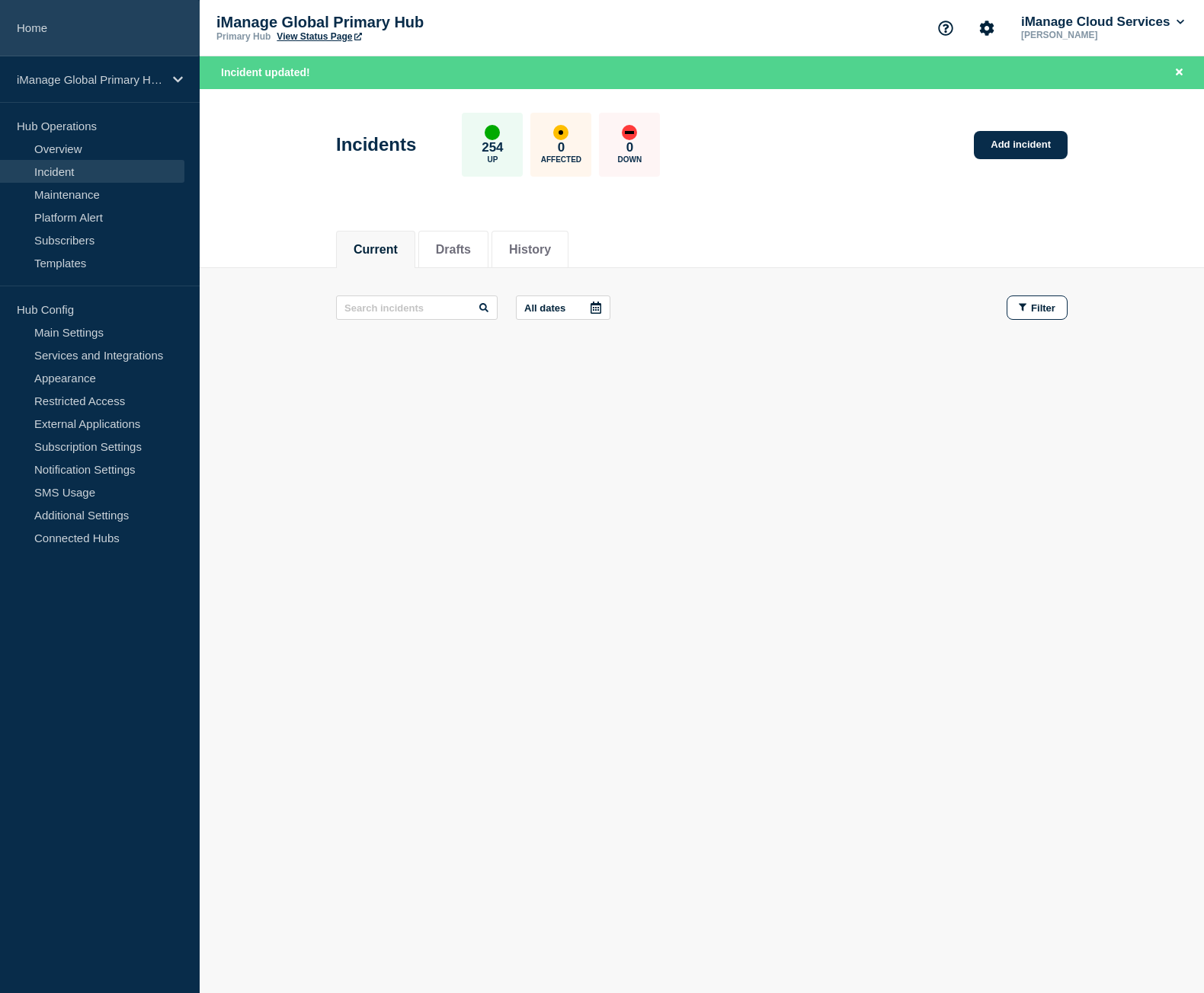
click at [106, 18] on link "Home" at bounding box center [100, 28] width 199 height 57
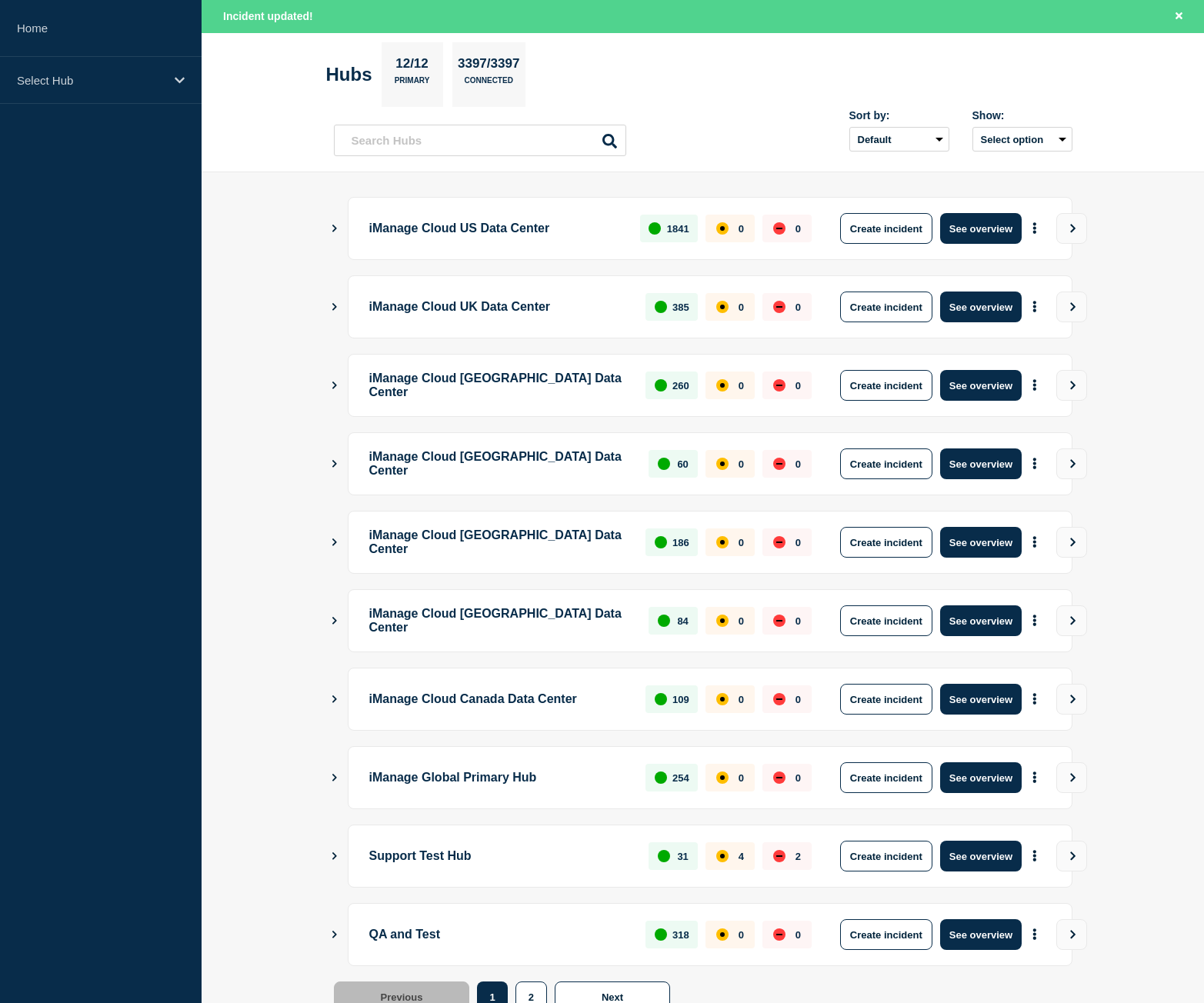
scroll to position [120, 0]
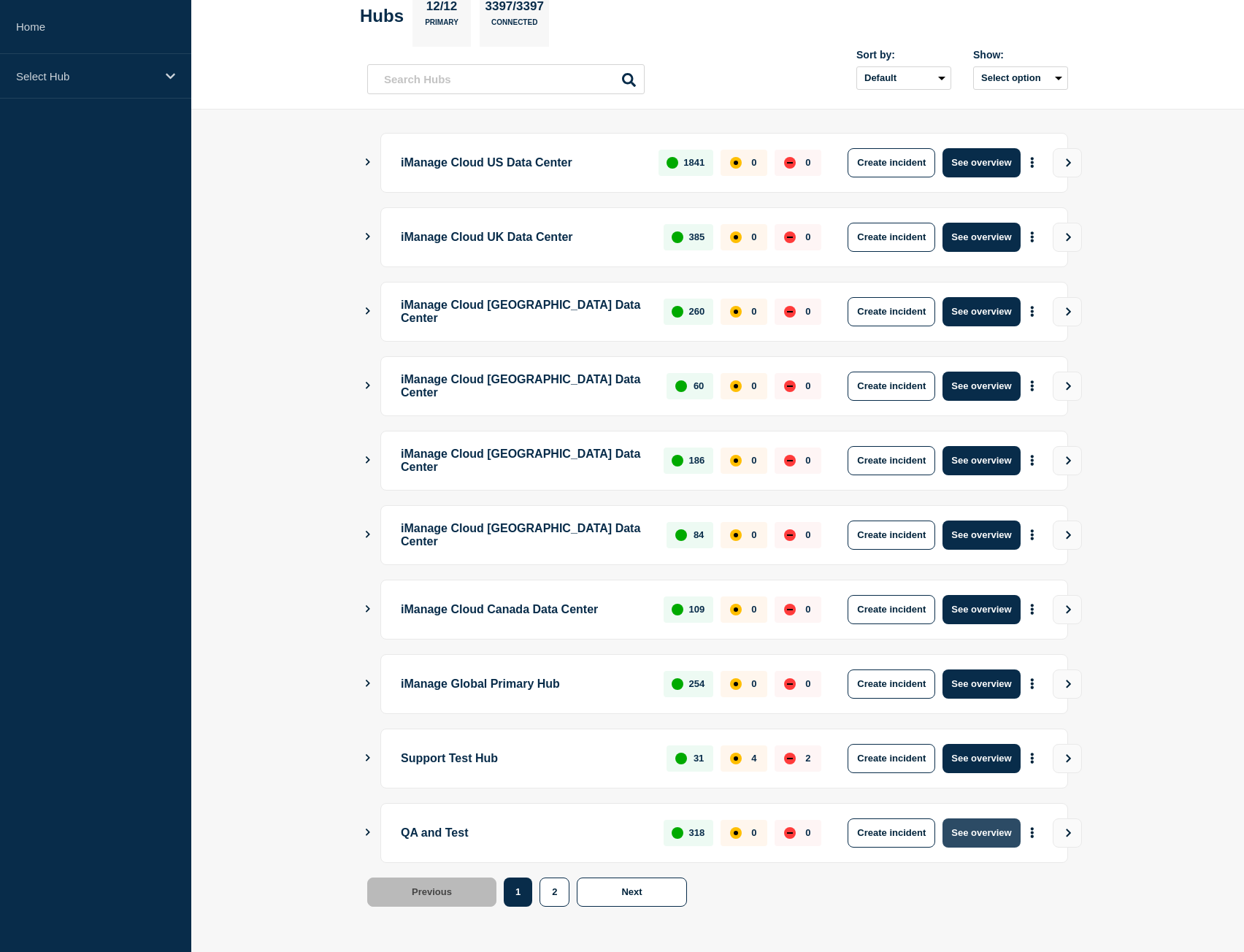
click at [954, 824] on button "See overview" at bounding box center [981, 833] width 77 height 29
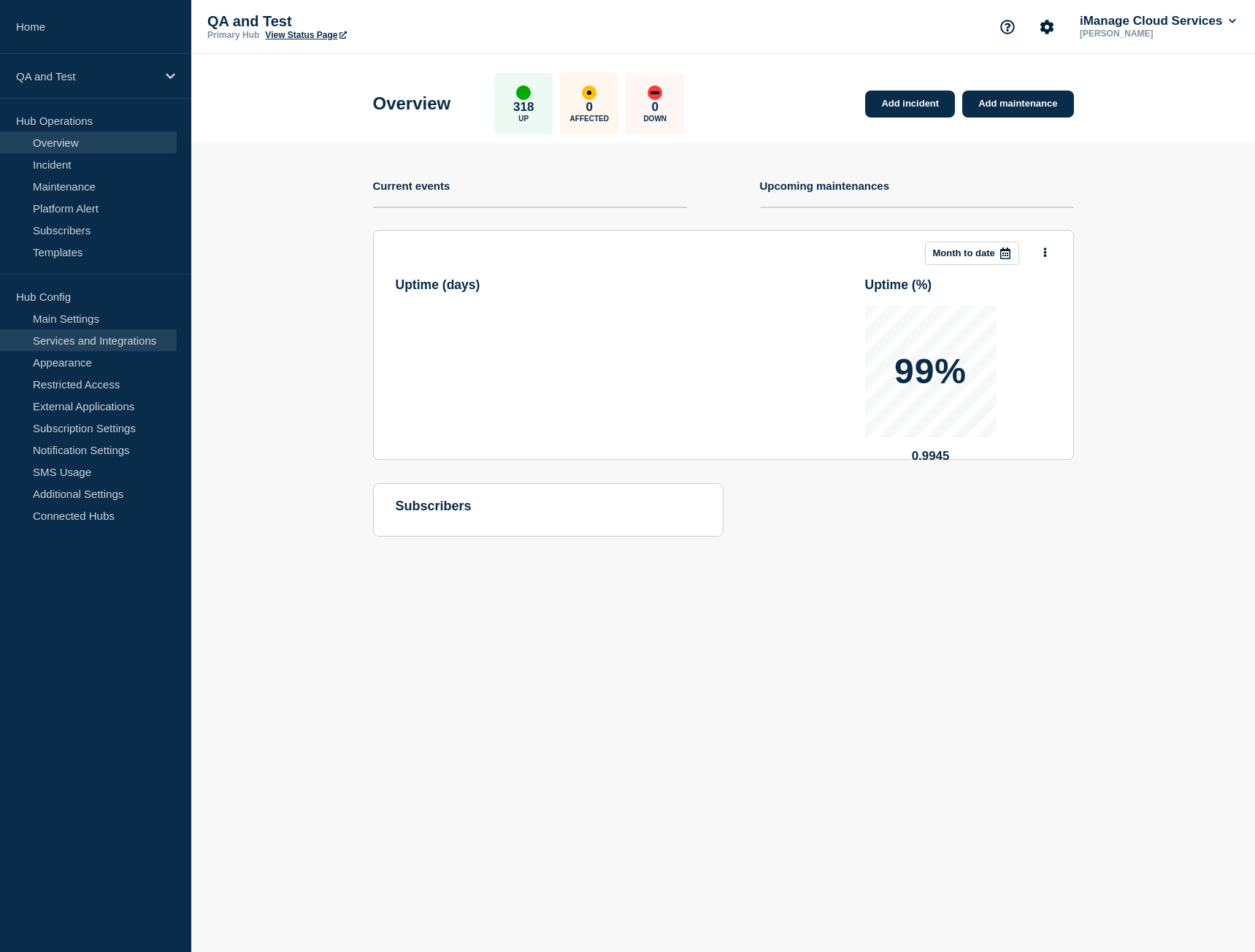
click at [96, 342] on link "Services and Integrations" at bounding box center [88, 340] width 176 height 22
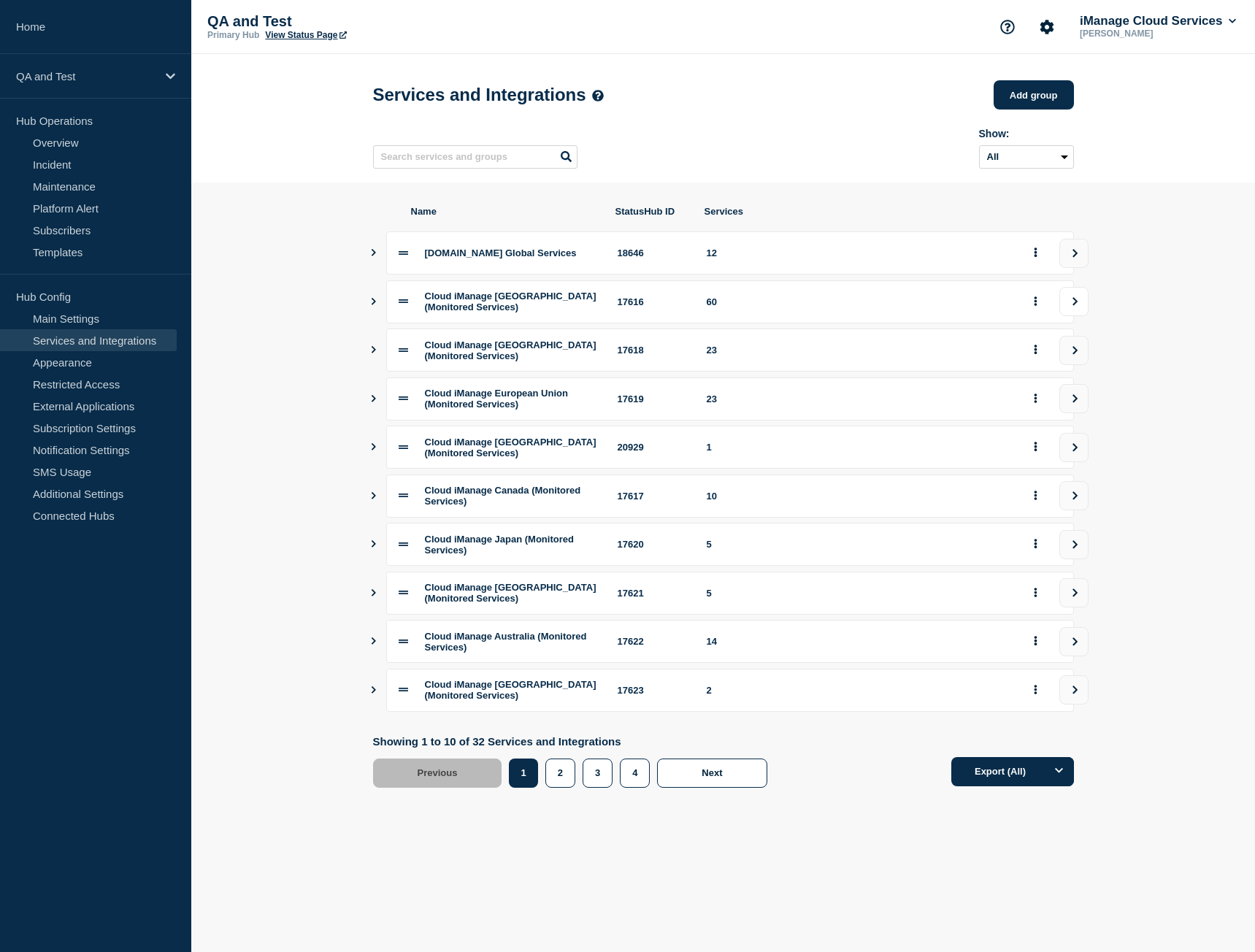
click at [1067, 315] on button "view group" at bounding box center [1073, 302] width 29 height 29
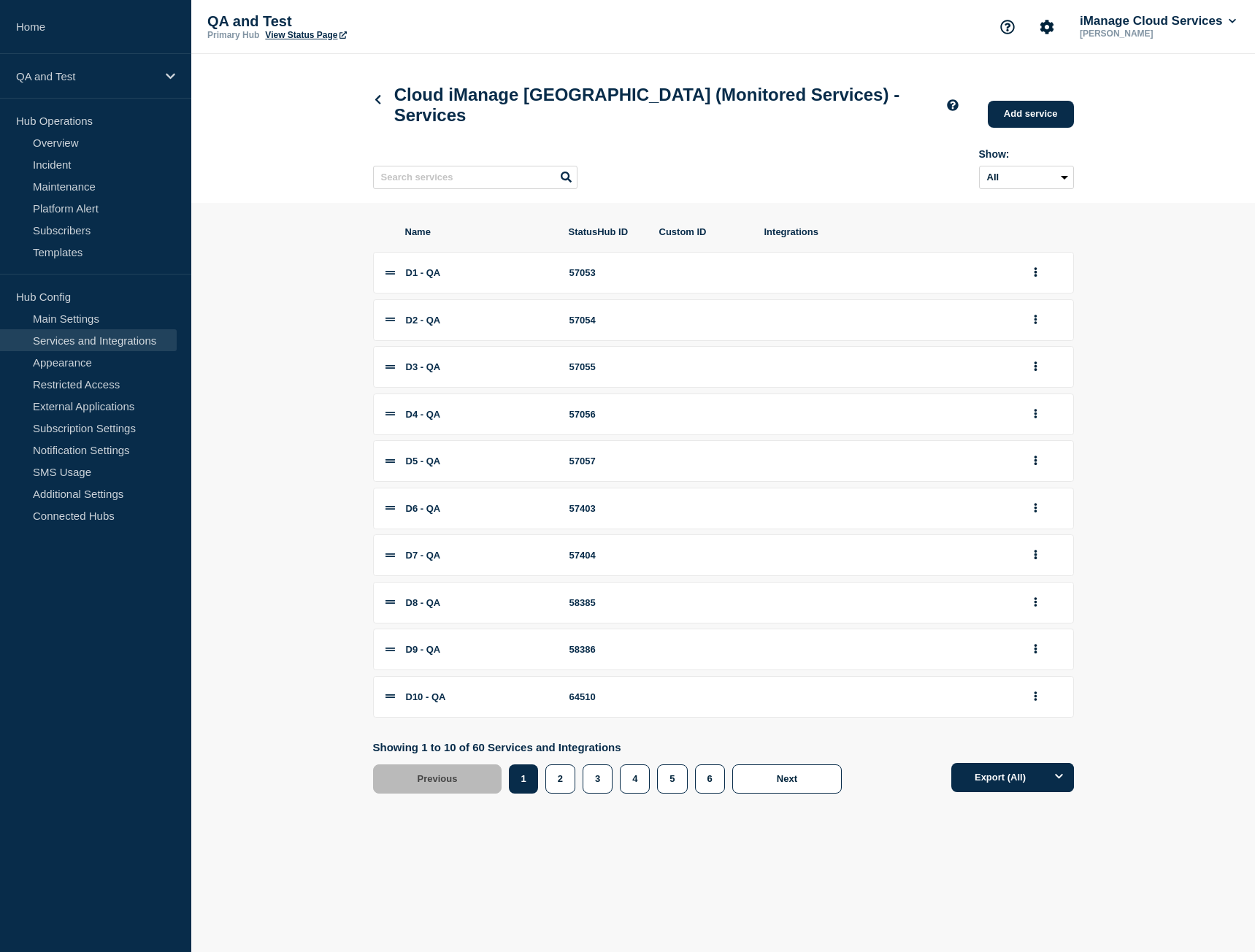
click at [587, 278] on div "57053" at bounding box center [606, 273] width 73 height 11
copy div "57053"
click at [587, 325] on div "57054" at bounding box center [606, 320] width 73 height 11
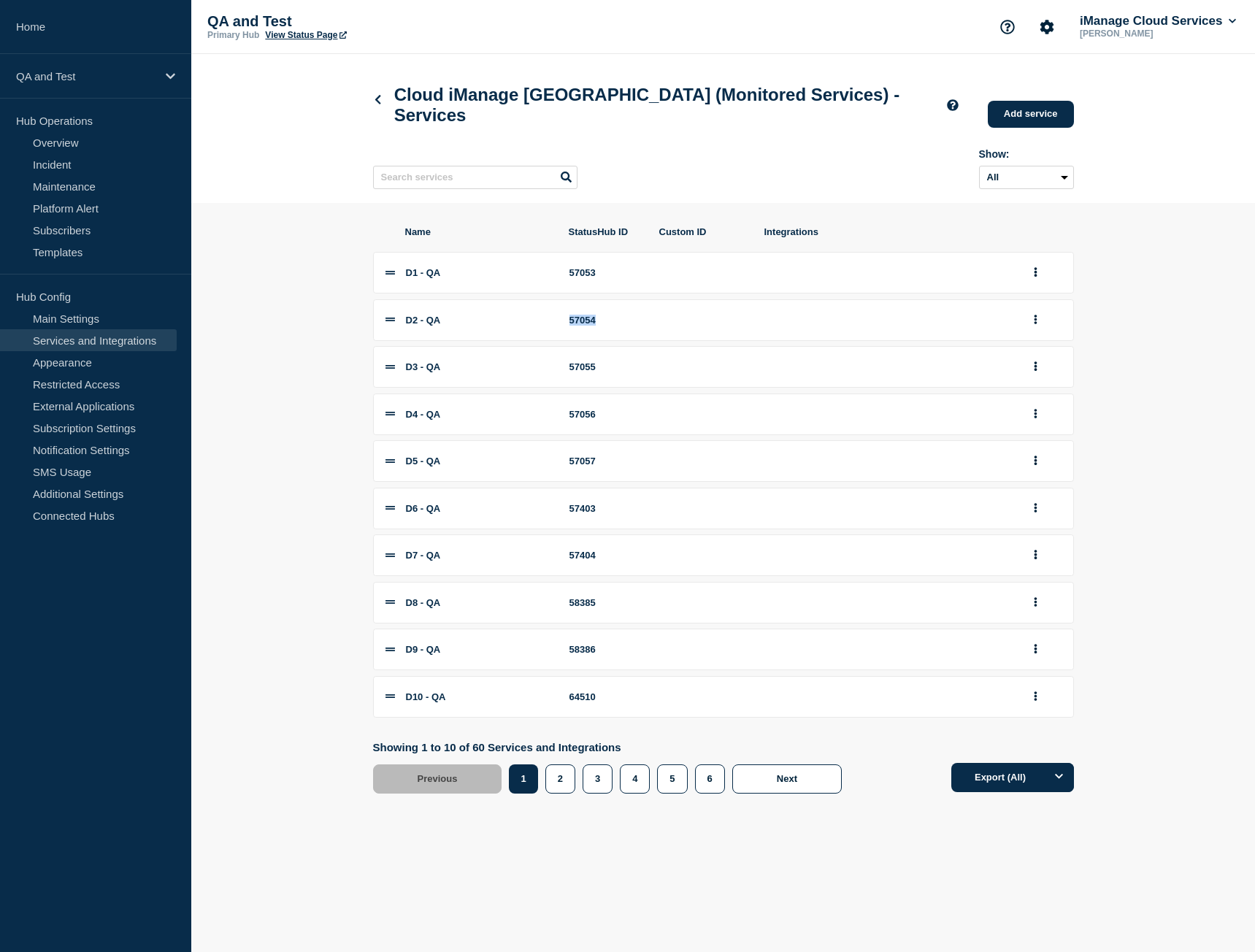
copy div "57054"
